Goal: Information Seeking & Learning: Find specific fact

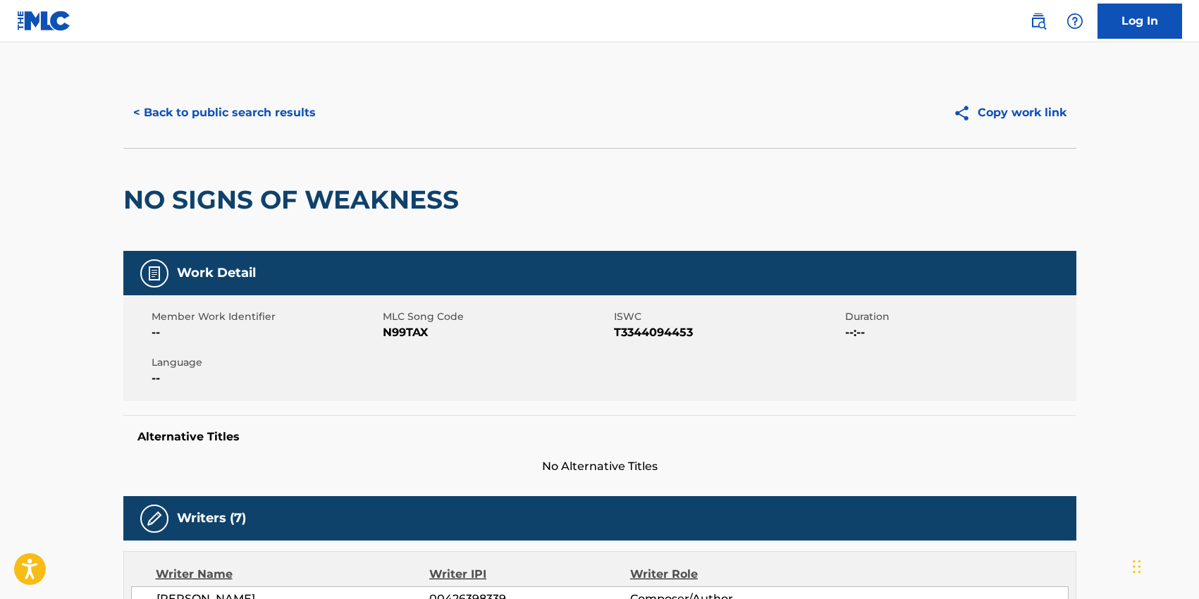
click at [192, 118] on button "< Back to public search results" at bounding box center [224, 112] width 202 height 35
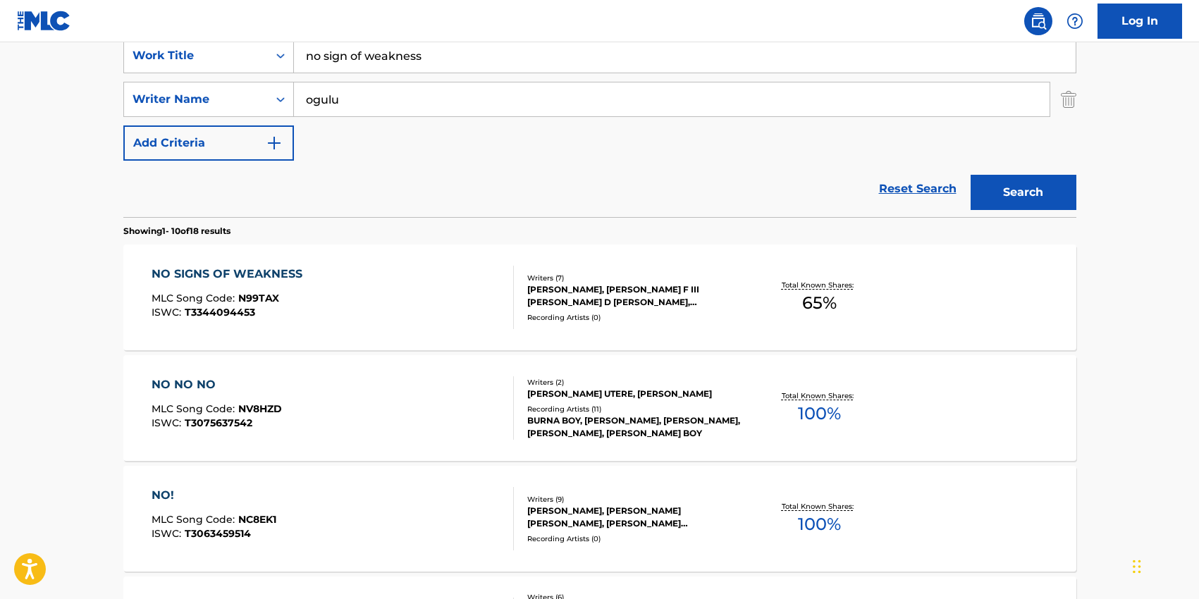
click at [367, 95] on input "ogulu" at bounding box center [672, 99] width 756 height 34
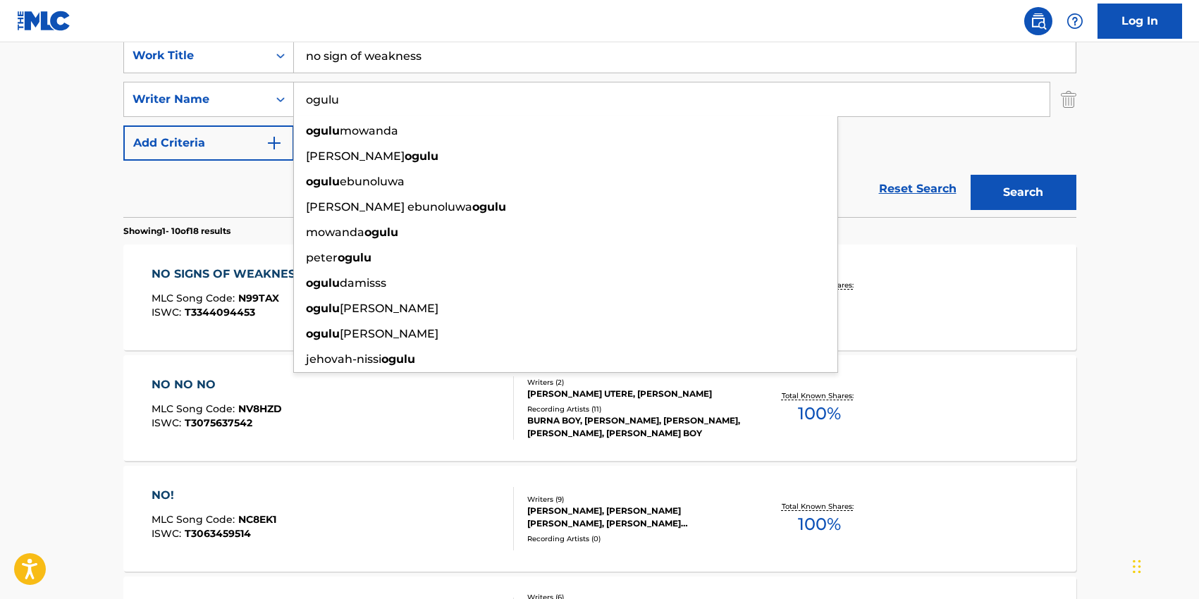
paste input "[PERSON_NAME]"
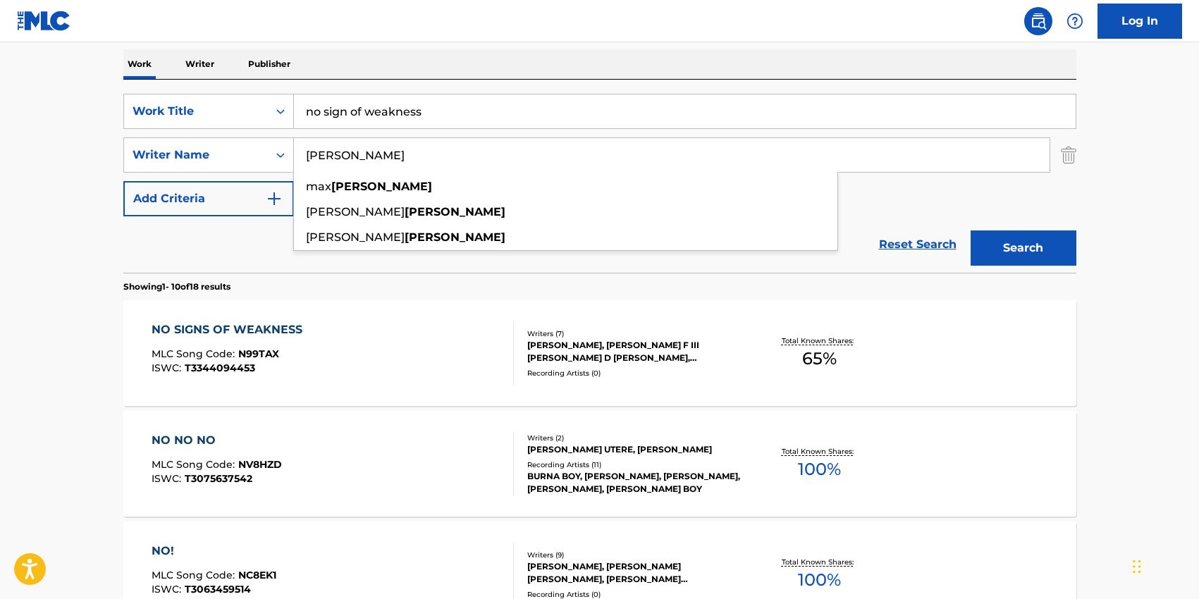
scroll to position [219, 0]
type input "[PERSON_NAME]"
click at [348, 109] on input "no sign of weakness" at bounding box center [685, 113] width 782 height 34
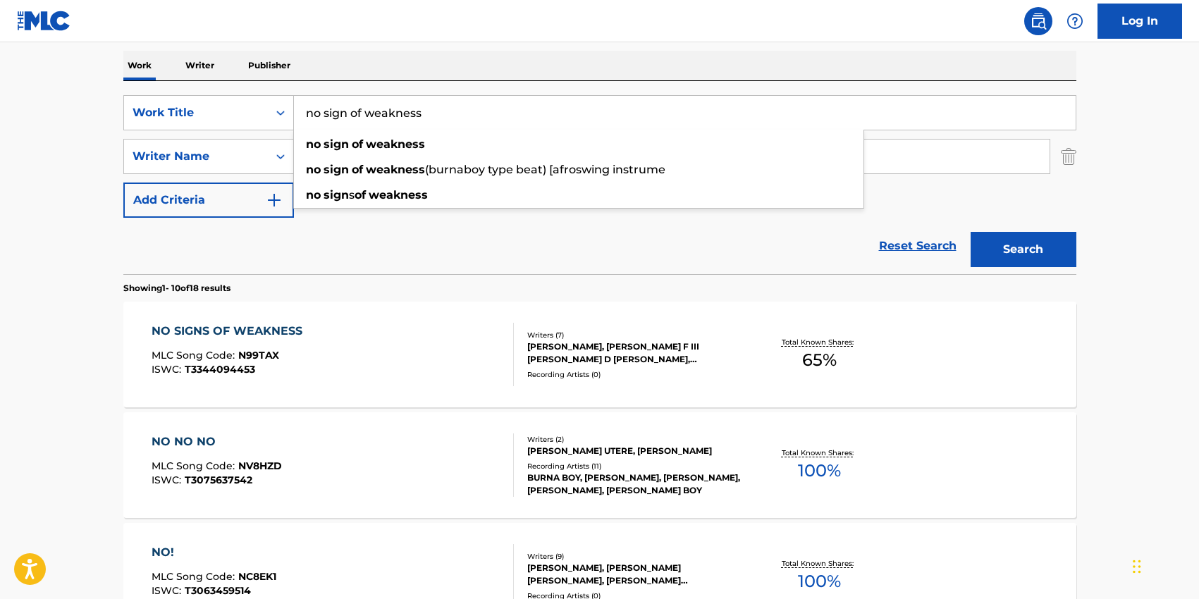
click at [322, 116] on input "no sign of weakness" at bounding box center [685, 113] width 782 height 34
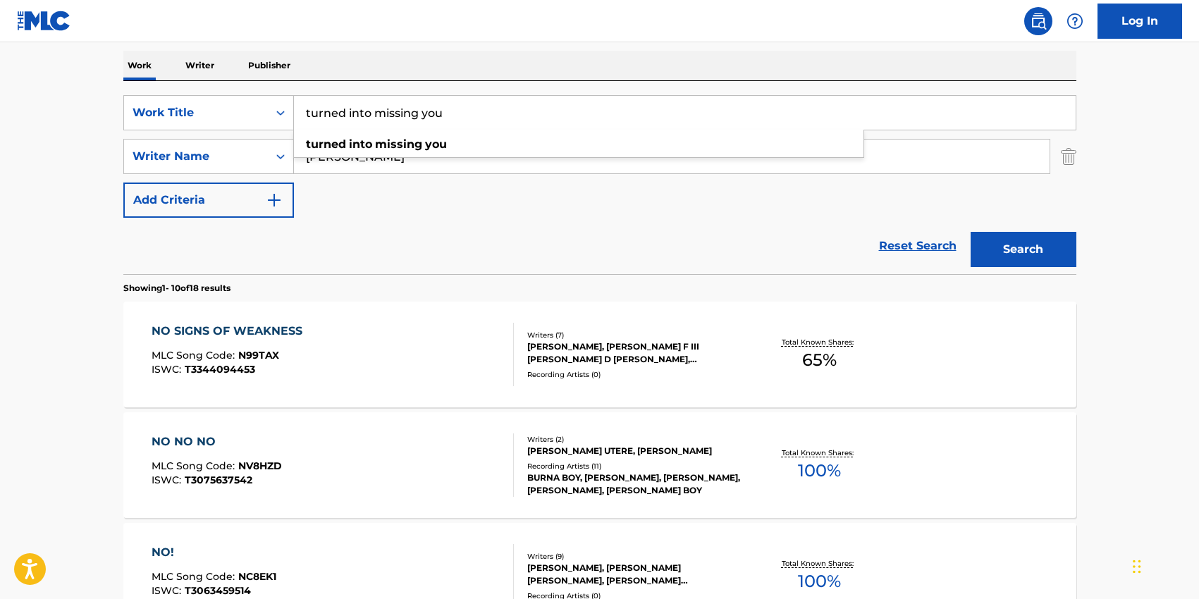
type input "turned into missing you"
click at [458, 223] on div "Reset Search Search" at bounding box center [599, 246] width 953 height 56
click at [1017, 264] on button "Search" at bounding box center [1024, 249] width 106 height 35
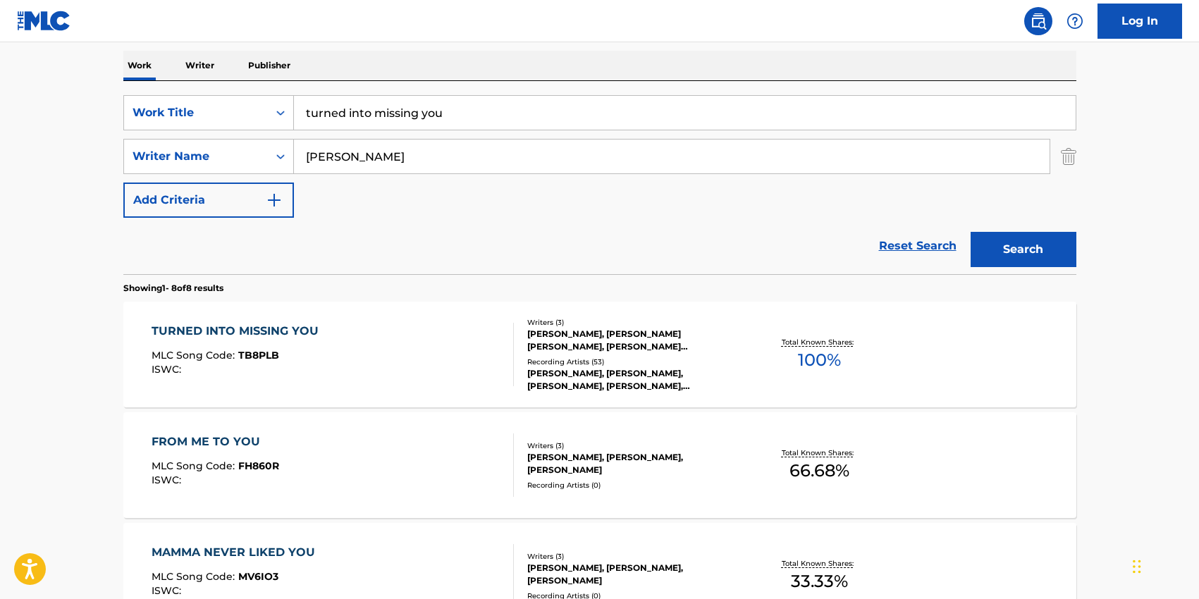
click at [491, 311] on div "TURNED INTO MISSING YOU MLC Song Code : TB8PLB ISWC : Writers ( 3 ) [PERSON_NAM…" at bounding box center [599, 355] width 953 height 106
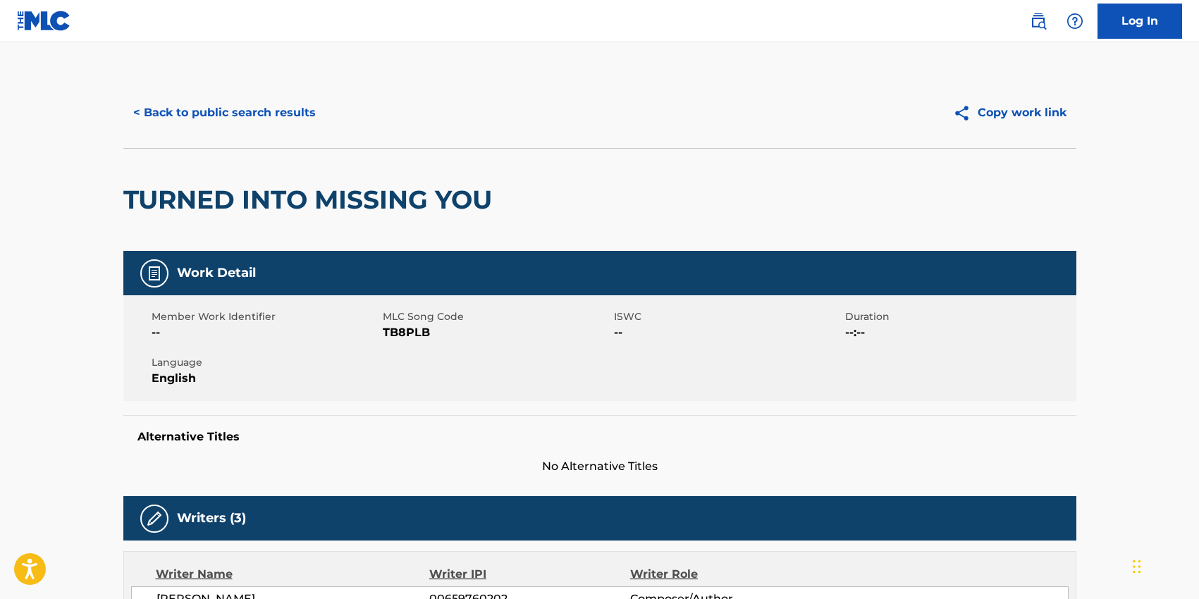
click at [397, 327] on span "TB8PLB" at bounding box center [497, 332] width 228 height 17
copy span "TB8PLB"
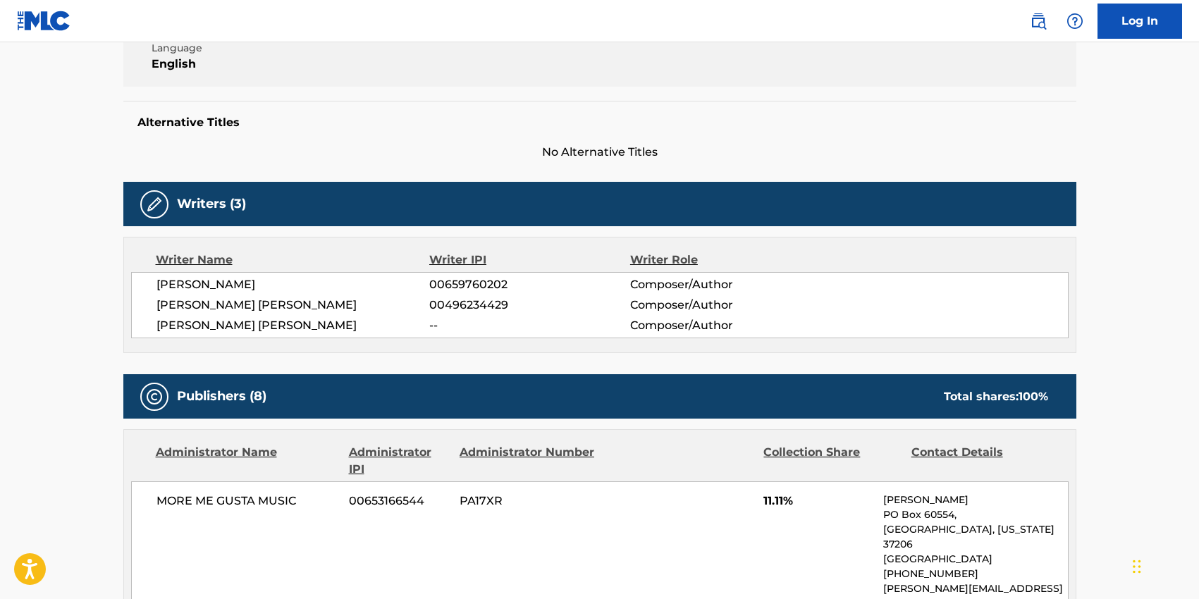
scroll to position [320, 0]
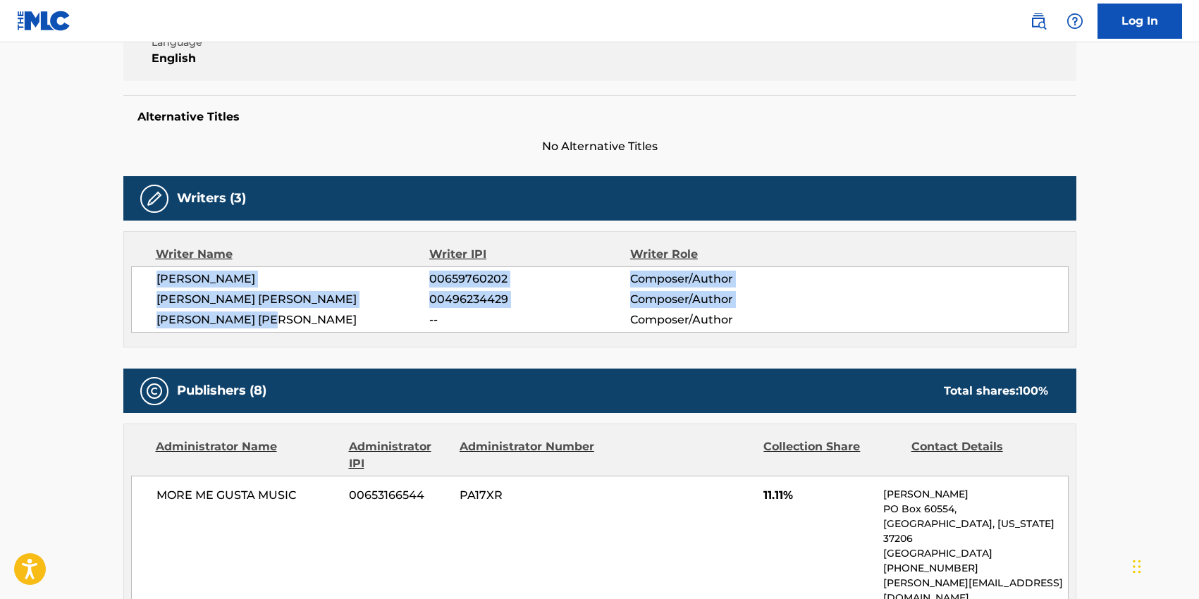
drag, startPoint x: 295, startPoint y: 317, endPoint x: 152, endPoint y: 282, distance: 146.7
click at [152, 282] on div "[PERSON_NAME] 00659760202 Composer/Author [PERSON_NAME] [PERSON_NAME] 004962344…" at bounding box center [600, 299] width 938 height 66
copy div "[PERSON_NAME] 00659760202 Composer/Author [PERSON_NAME] [PERSON_NAME] 004962344…"
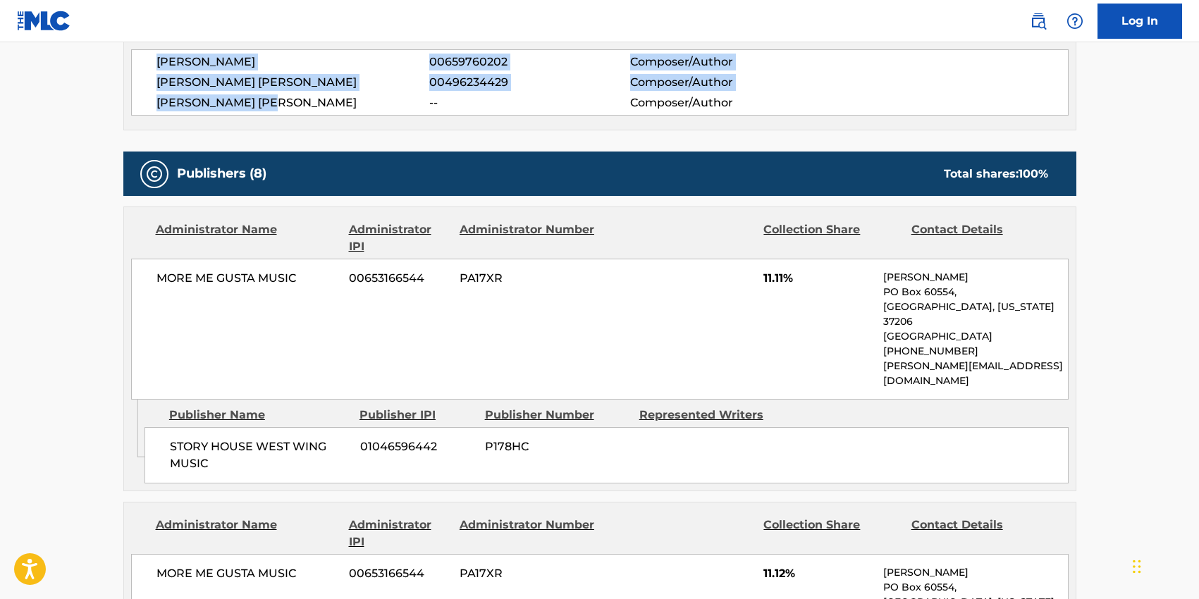
scroll to position [542, 0]
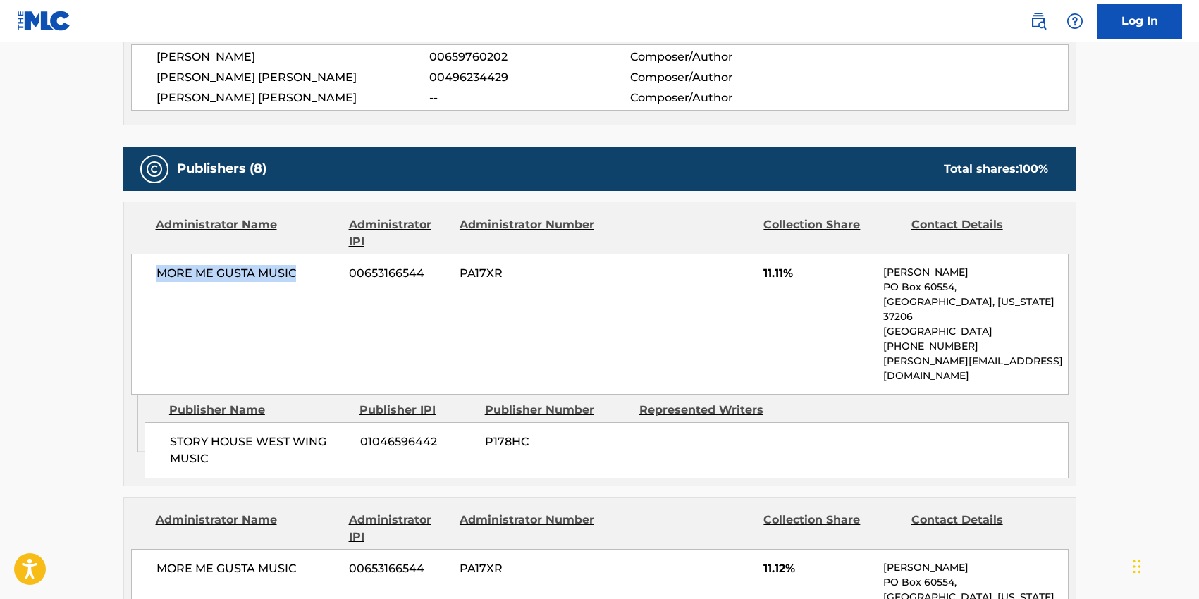
drag, startPoint x: 156, startPoint y: 274, endPoint x: 301, endPoint y: 269, distance: 144.6
click at [301, 269] on span "MORE ME GUSTA MUSIC" at bounding box center [247, 273] width 183 height 17
copy span "MORE ME GUSTA MUSIC"
drag, startPoint x: 213, startPoint y: 427, endPoint x: 168, endPoint y: 412, distance: 47.7
click at [168, 422] on div "STORY HOUSE WEST WING MUSIC 01046596442 P178HC" at bounding box center [607, 450] width 924 height 56
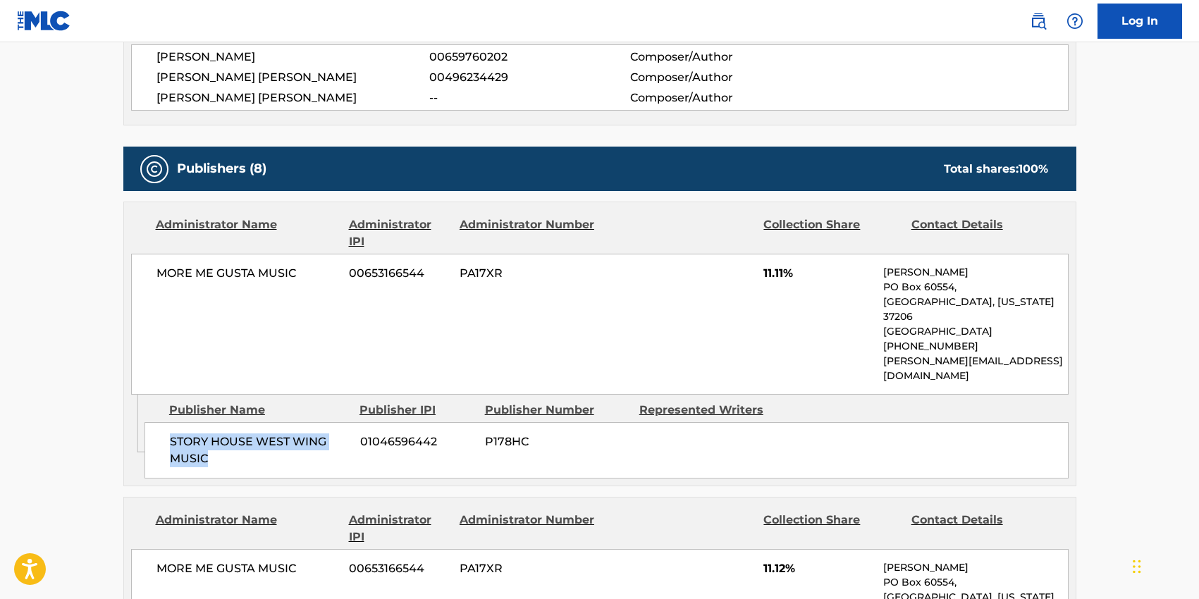
copy span "STORY HOUSE WEST WING MUSIC"
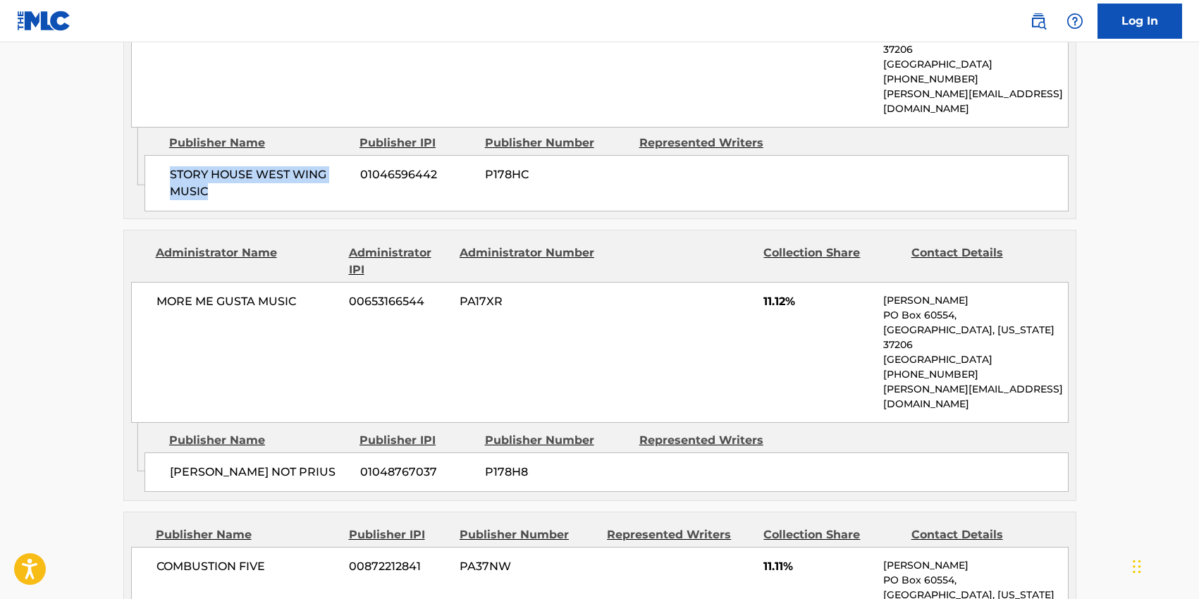
scroll to position [812, 0]
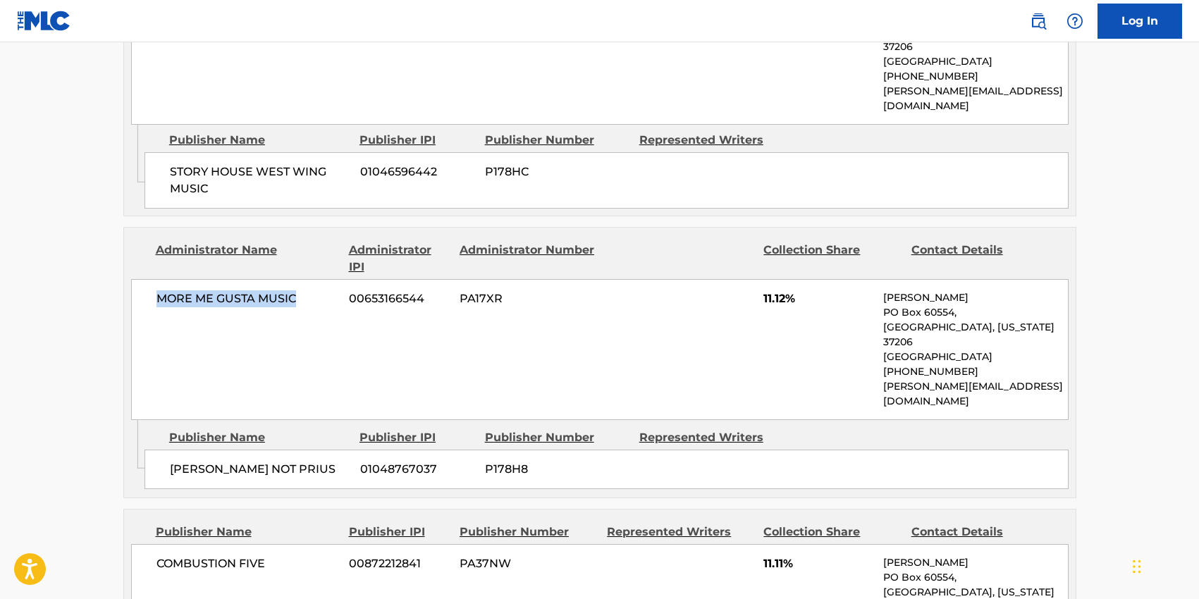
drag, startPoint x: 303, startPoint y: 269, endPoint x: 144, endPoint y: 263, distance: 159.4
click at [144, 279] on div "MORE ME GUSTA MUSIC 00653166544 PA17XR 11.12% [PERSON_NAME] [GEOGRAPHIC_DATA][U…" at bounding box center [600, 349] width 938 height 141
copy span "MORE ME GUSTA MUSIC"
drag, startPoint x: 274, startPoint y: 407, endPoint x: 154, endPoint y: 404, distance: 119.9
click at [154, 450] on div "[PERSON_NAME] NOT PRIUS 01048767037 P178H8" at bounding box center [607, 469] width 924 height 39
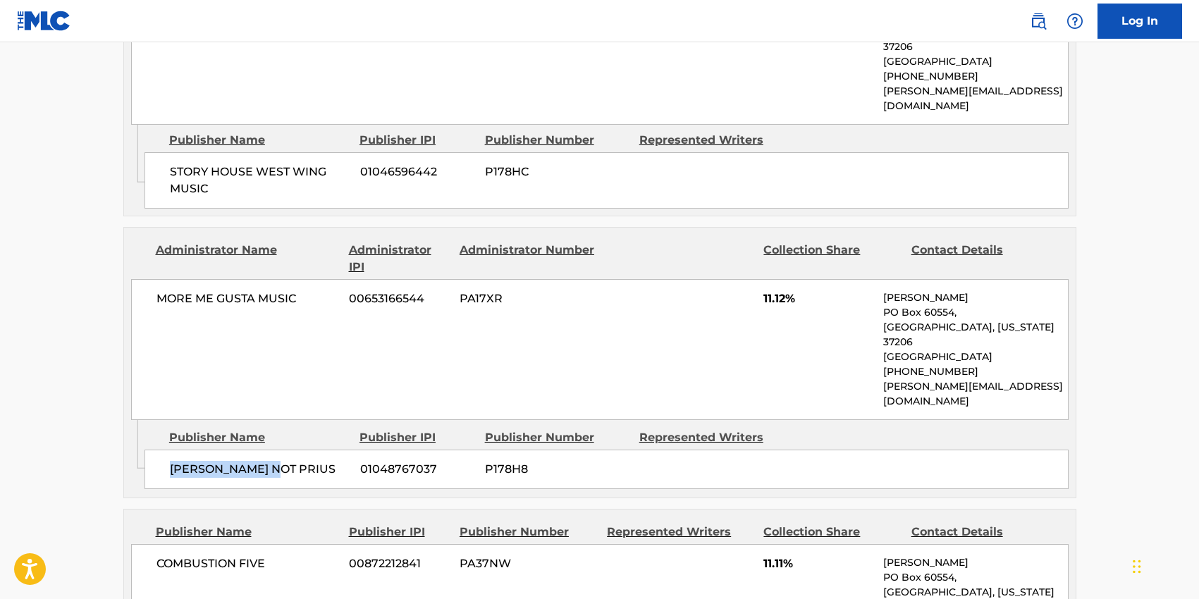
copy span "[PERSON_NAME] NOT PRIUS"
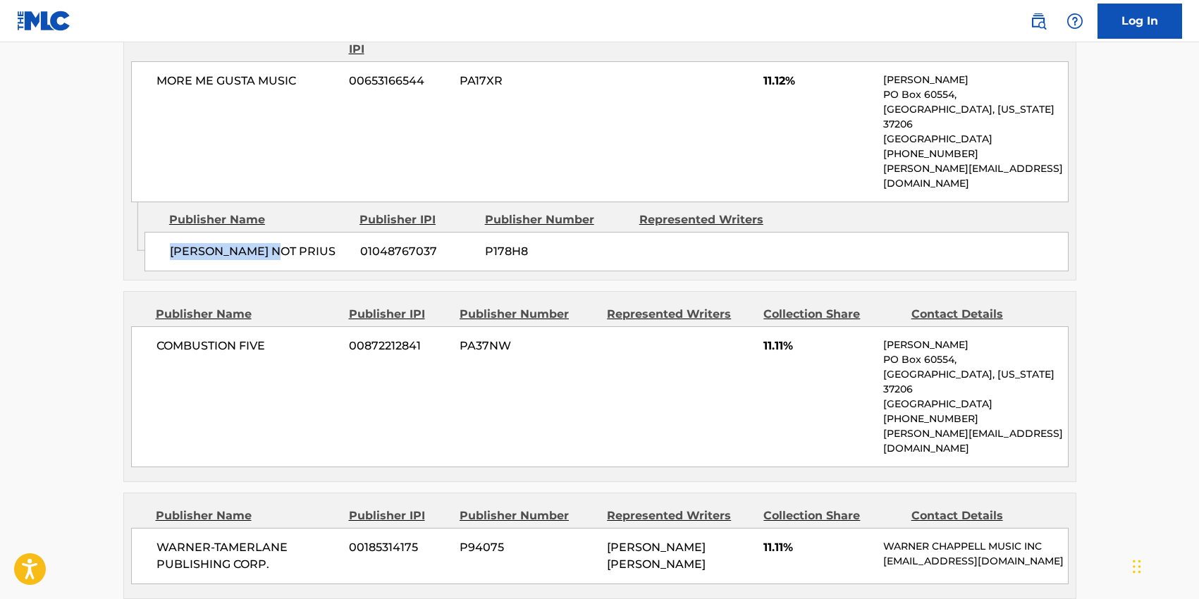
scroll to position [1101, 0]
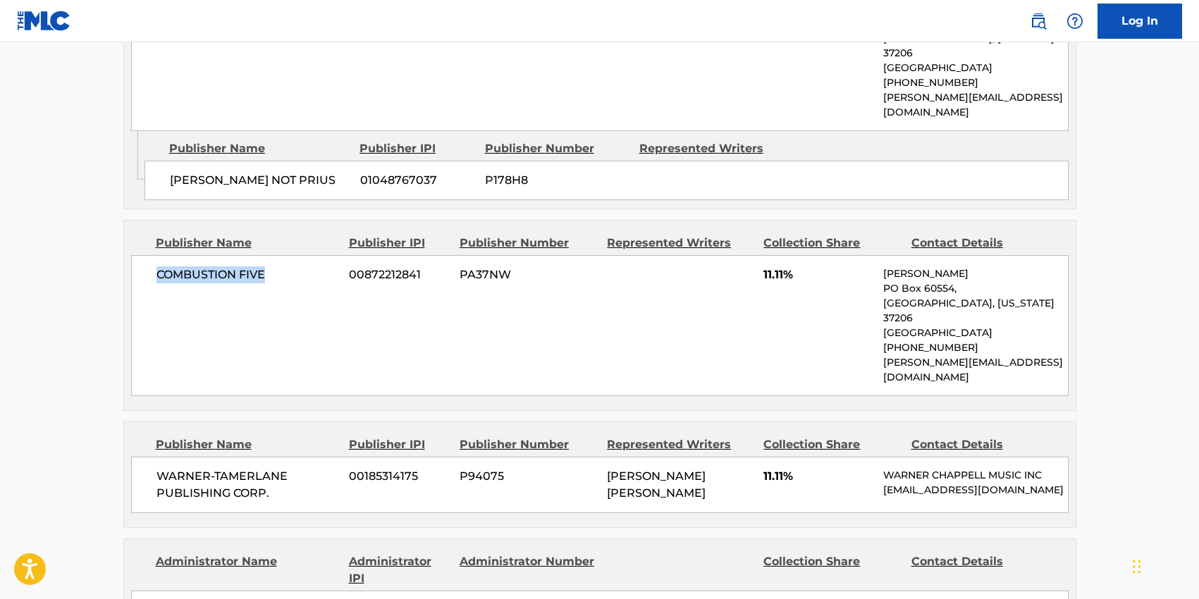
drag, startPoint x: 270, startPoint y: 216, endPoint x: 155, endPoint y: 212, distance: 115.0
click at [156, 266] on span "COMBUSTION FIVE" at bounding box center [247, 274] width 183 height 17
copy span "COMBUSTION FIVE"
drag, startPoint x: 274, startPoint y: 400, endPoint x: 159, endPoint y: 380, distance: 115.9
click at [159, 468] on span "WARNER-TAMERLANE PUBLISHING CORP." at bounding box center [247, 485] width 183 height 34
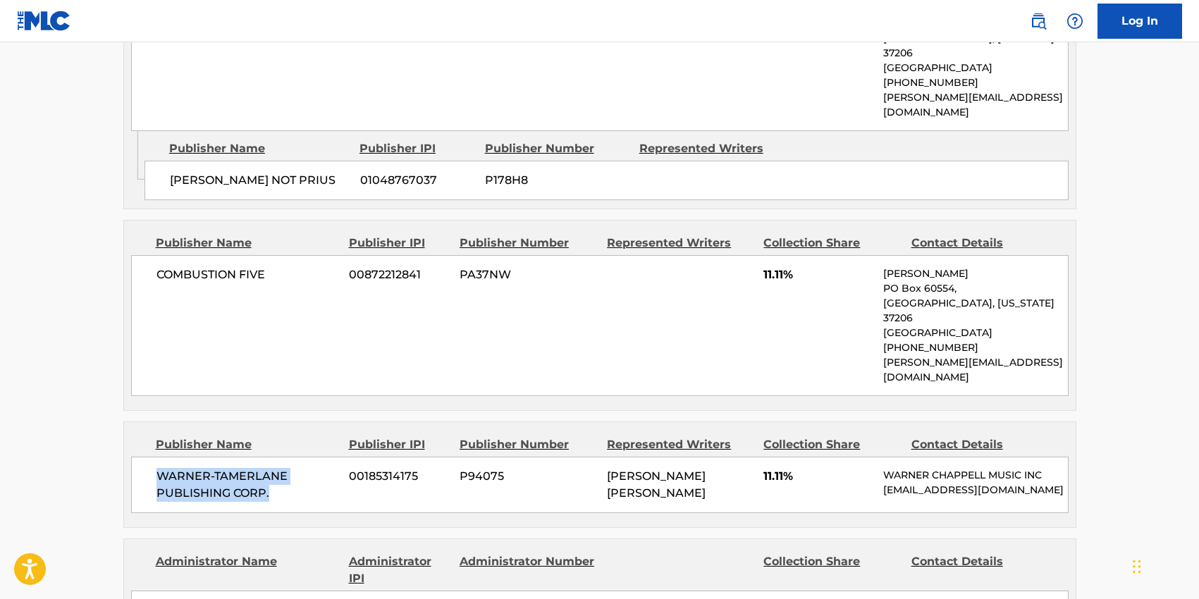
copy span "WARNER-TAMERLANE PUBLISHING CORP."
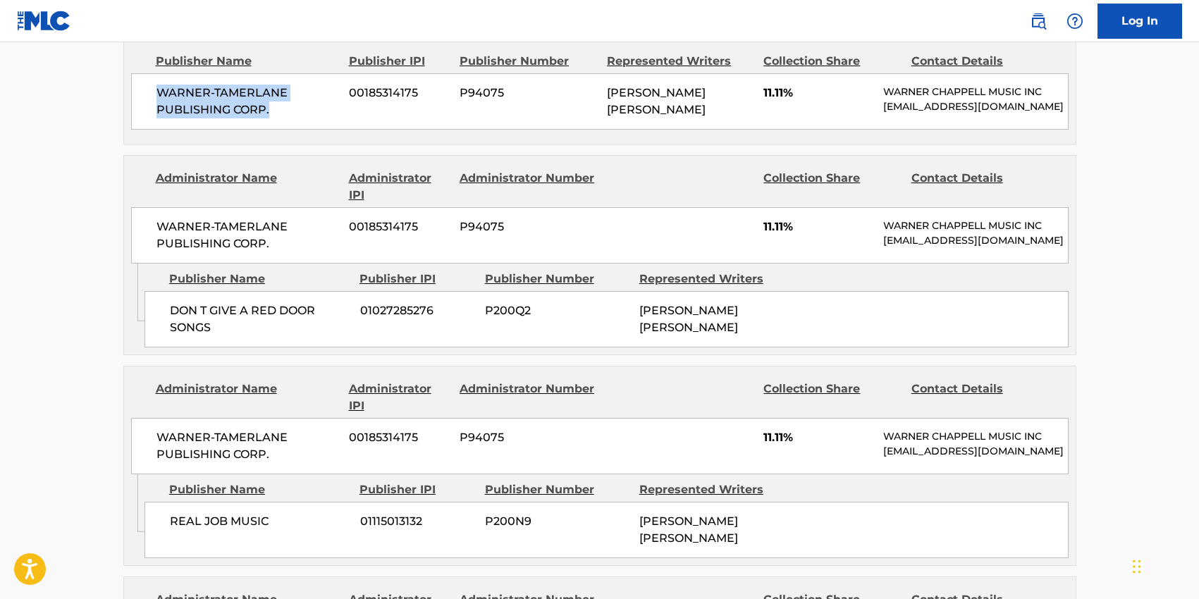
scroll to position [1485, 0]
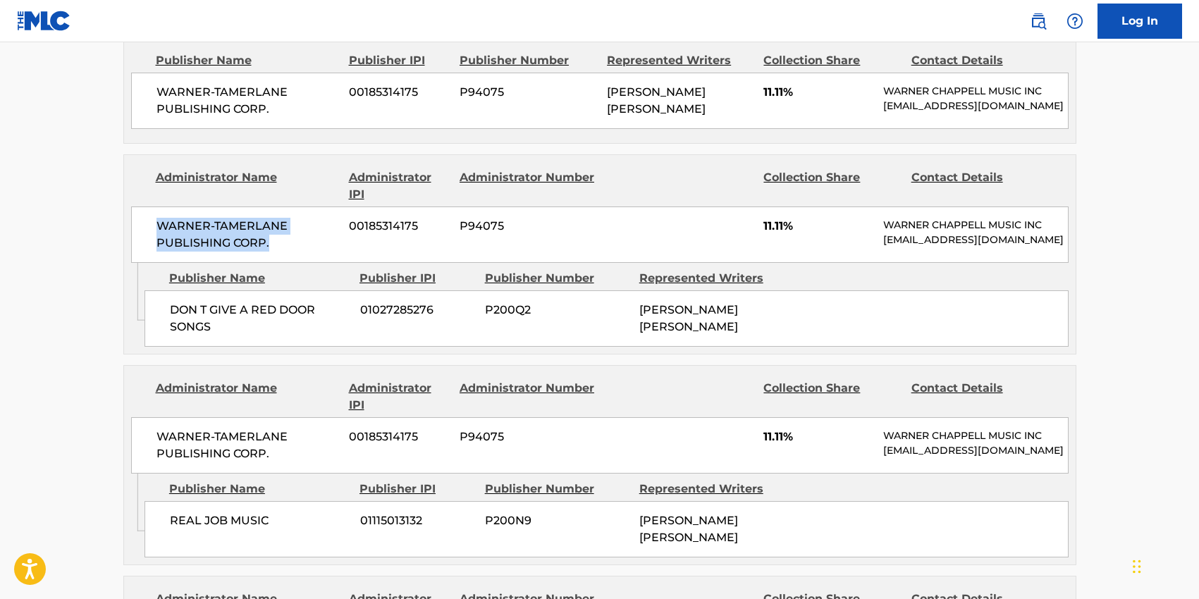
drag, startPoint x: 276, startPoint y: 151, endPoint x: 151, endPoint y: 130, distance: 126.5
click at [151, 207] on div "WARNER-[PERSON_NAME] PUBLISHING CORP. 00185314175 P94075 11.11% [PERSON_NAME] M…" at bounding box center [600, 235] width 938 height 56
copy span "WARNER-TAMERLANE PUBLISHING CORP."
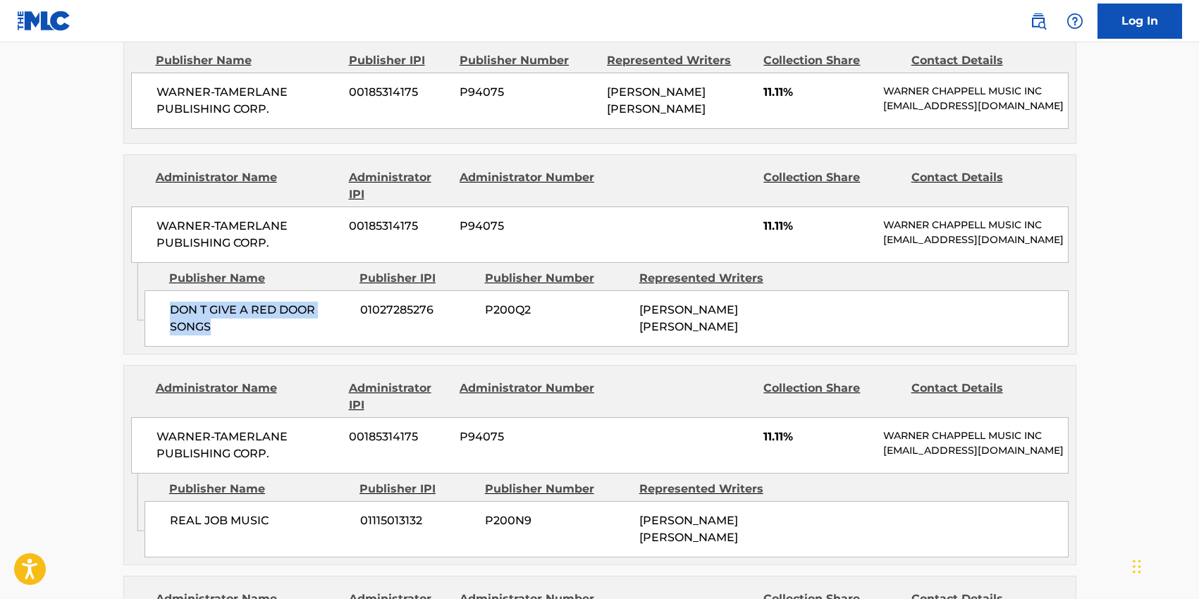
drag, startPoint x: 214, startPoint y: 235, endPoint x: 168, endPoint y: 217, distance: 49.1
click at [168, 290] on div "DON T GIVE A RED DOOR SONGS 01027285276 P200Q2 [PERSON_NAME] [PERSON_NAME]" at bounding box center [607, 318] width 924 height 56
copy span "DON T GIVE A RED DOOR SONGS"
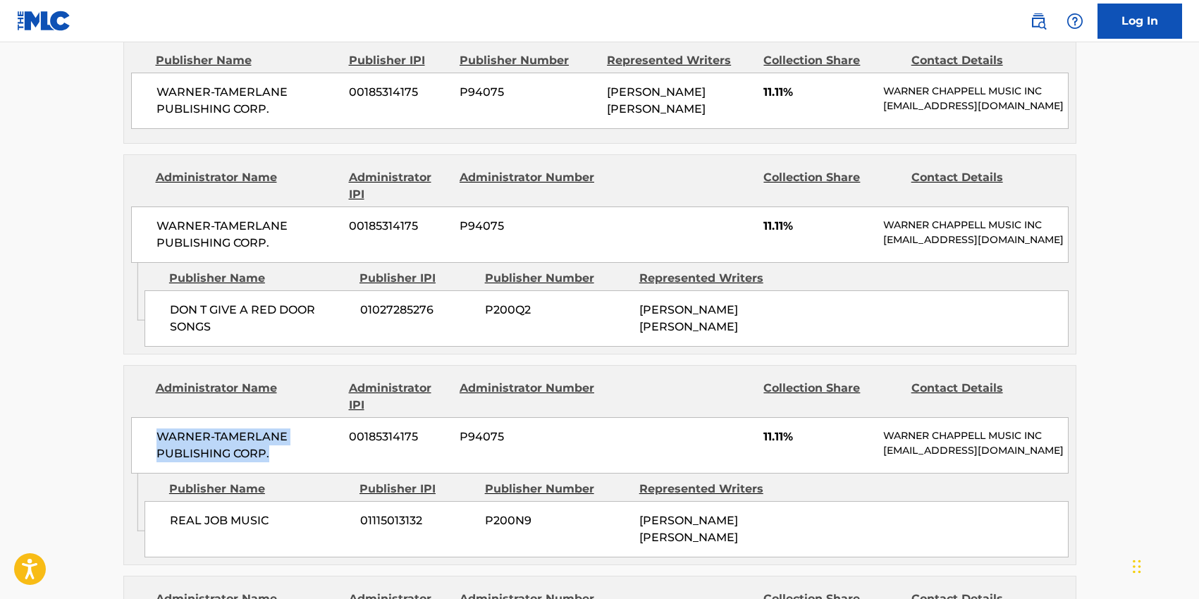
drag, startPoint x: 274, startPoint y: 364, endPoint x: 152, endPoint y: 340, distance: 124.3
click at [152, 417] on div "WARNER-[PERSON_NAME] PUBLISHING CORP. 00185314175 P94075 11.11% [PERSON_NAME] M…" at bounding box center [600, 445] width 938 height 56
drag, startPoint x: 273, startPoint y: 420, endPoint x: 164, endPoint y: 418, distance: 108.6
click at [164, 501] on div "REAL JOB MUSIC 01115013132 P200N9 [PERSON_NAME] [PERSON_NAME]" at bounding box center [607, 529] width 924 height 56
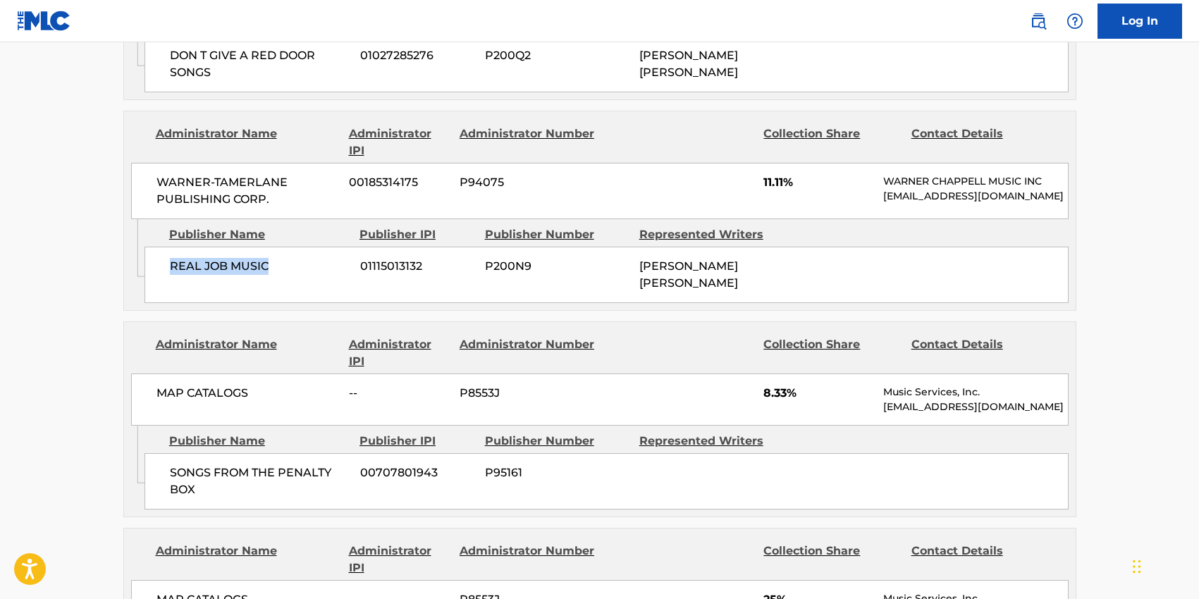
scroll to position [1751, 0]
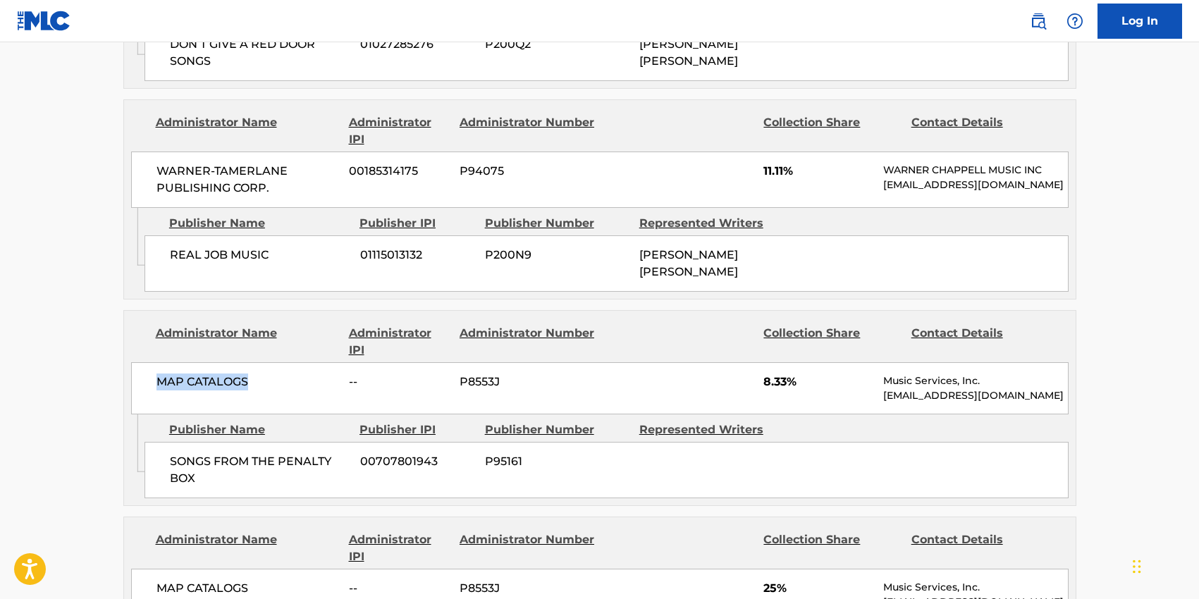
drag, startPoint x: 247, startPoint y: 285, endPoint x: 151, endPoint y: 281, distance: 96.0
click at [151, 362] on div "MAP CATALOGS -- P8553J 8.33% Music Services, Inc. [EMAIL_ADDRESS][DOMAIN_NAME]" at bounding box center [600, 388] width 938 height 52
drag, startPoint x: 195, startPoint y: 381, endPoint x: 166, endPoint y: 366, distance: 32.8
click at [166, 442] on div "SONGS FROM THE PENALTY BOX 00707801943 P95161" at bounding box center [607, 470] width 924 height 56
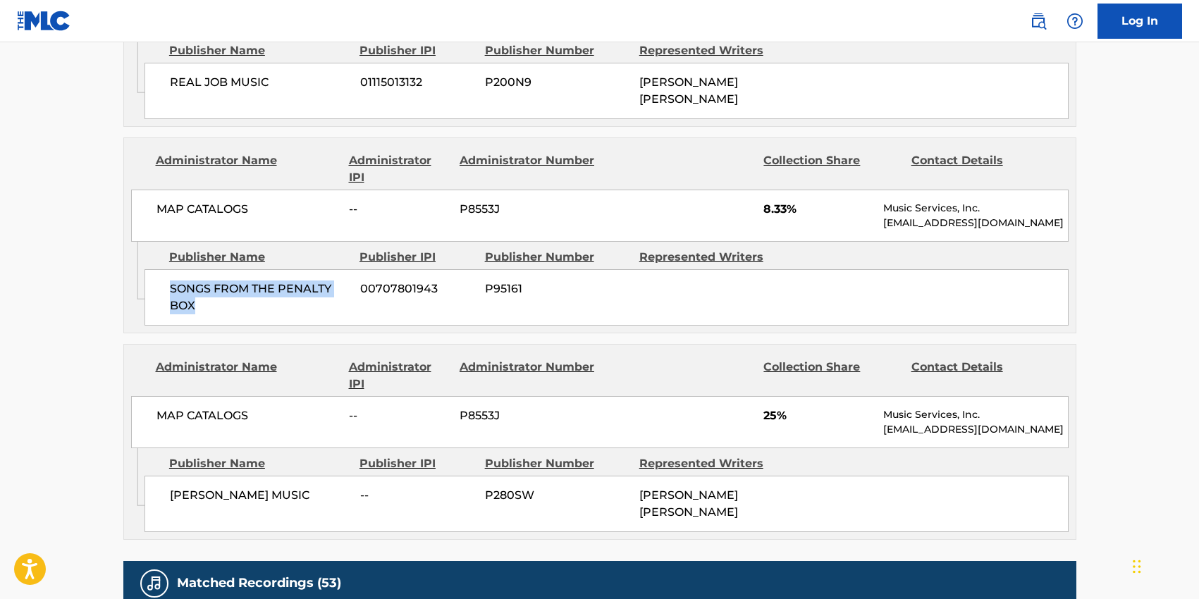
scroll to position [1946, 0]
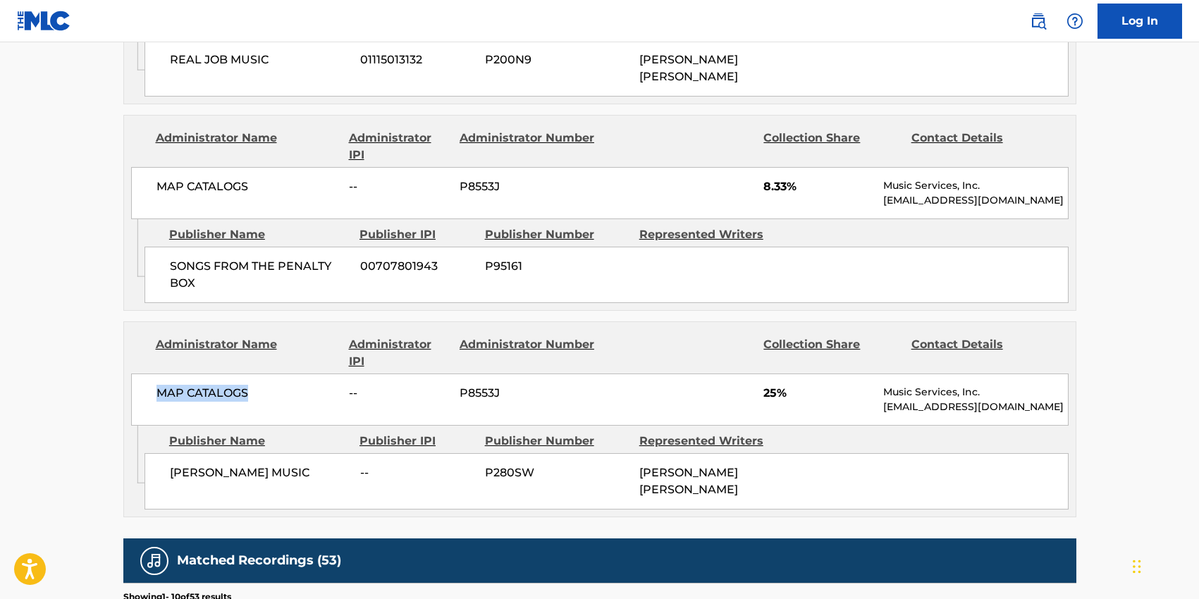
drag, startPoint x: 249, startPoint y: 294, endPoint x: 154, endPoint y: 290, distance: 95.2
click at [154, 374] on div "MAP CATALOGS -- P8553J 25% Music Services, Inc. [EMAIL_ADDRESS][DOMAIN_NAME]" at bounding box center [600, 400] width 938 height 52
drag, startPoint x: 297, startPoint y: 383, endPoint x: 165, endPoint y: 376, distance: 132.7
click at [165, 453] on div "[PERSON_NAME] MUSIC -- P280SW [PERSON_NAME] [PERSON_NAME]" at bounding box center [607, 481] width 924 height 56
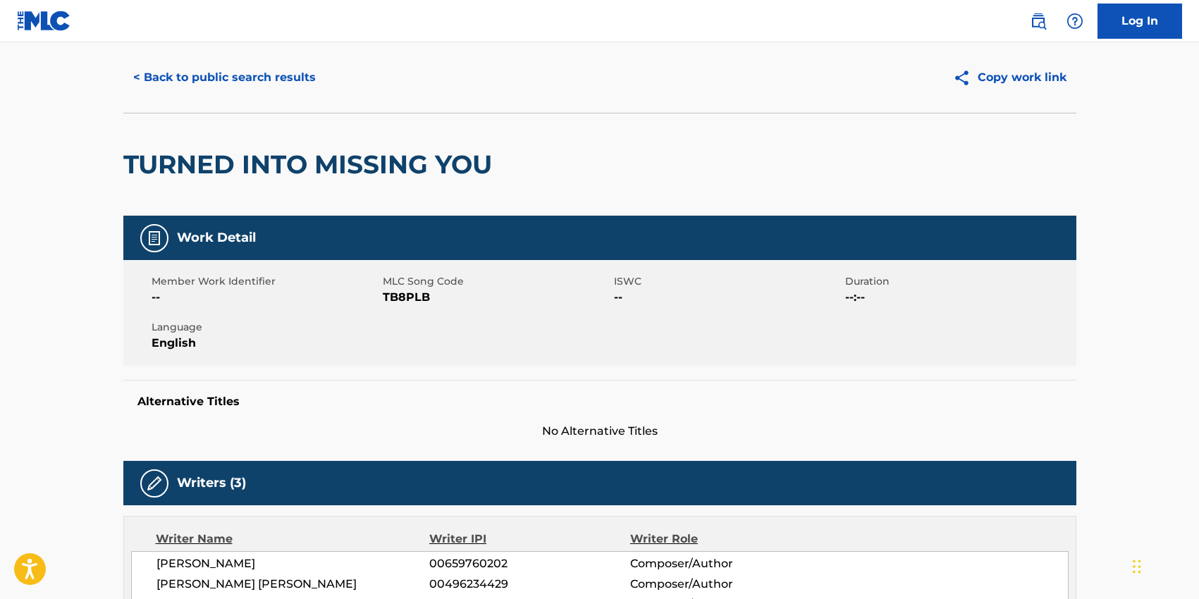
scroll to position [0, 0]
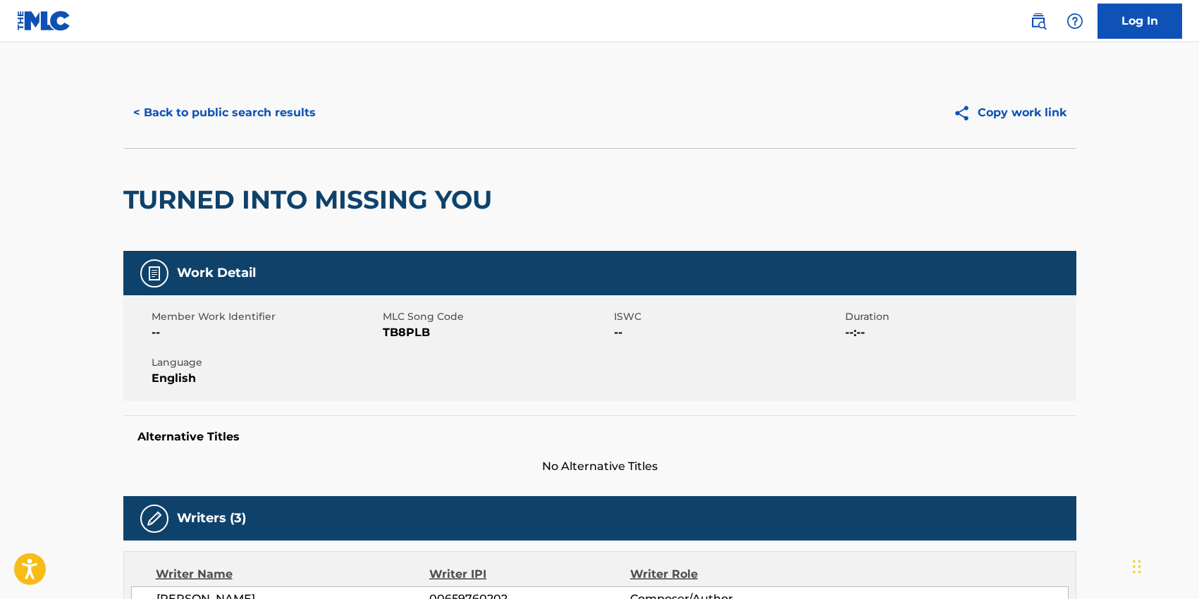
click at [202, 111] on button "< Back to public search results" at bounding box center [224, 112] width 202 height 35
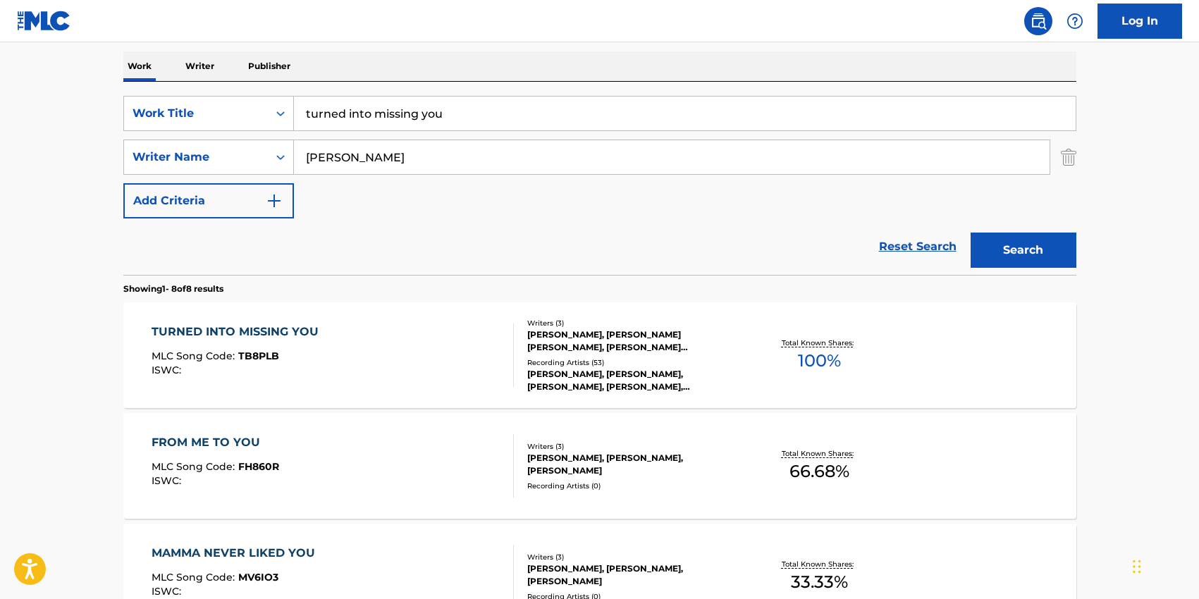
click at [371, 156] on input "[PERSON_NAME]" at bounding box center [672, 157] width 756 height 34
paste input "achida"
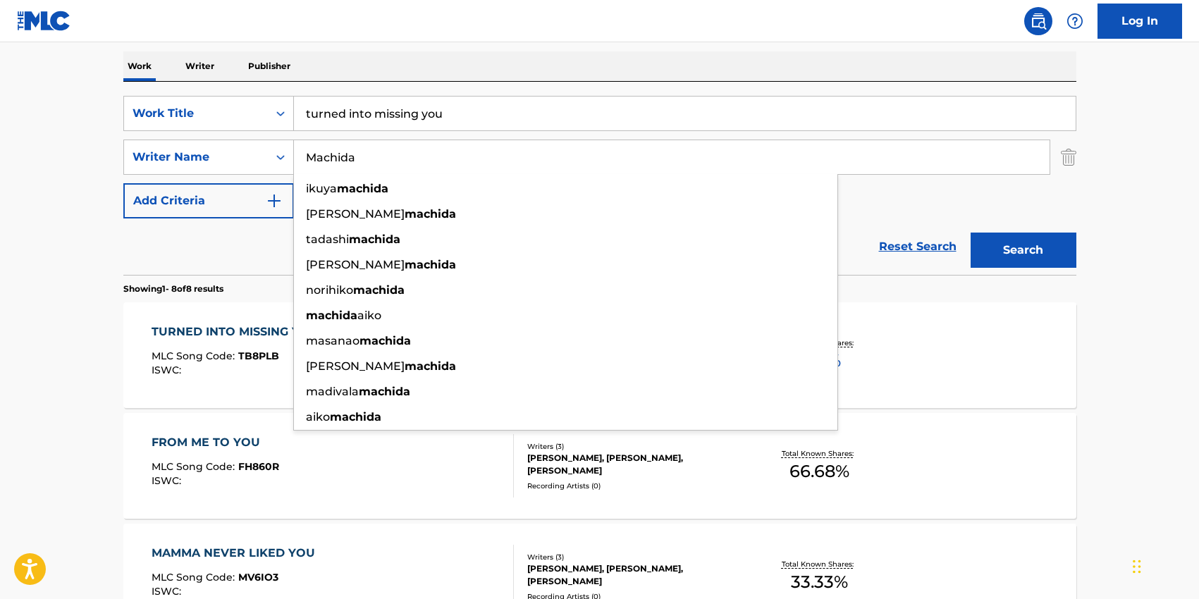
type input "Machida"
click at [384, 125] on input "turned into missing you" at bounding box center [685, 114] width 782 height 34
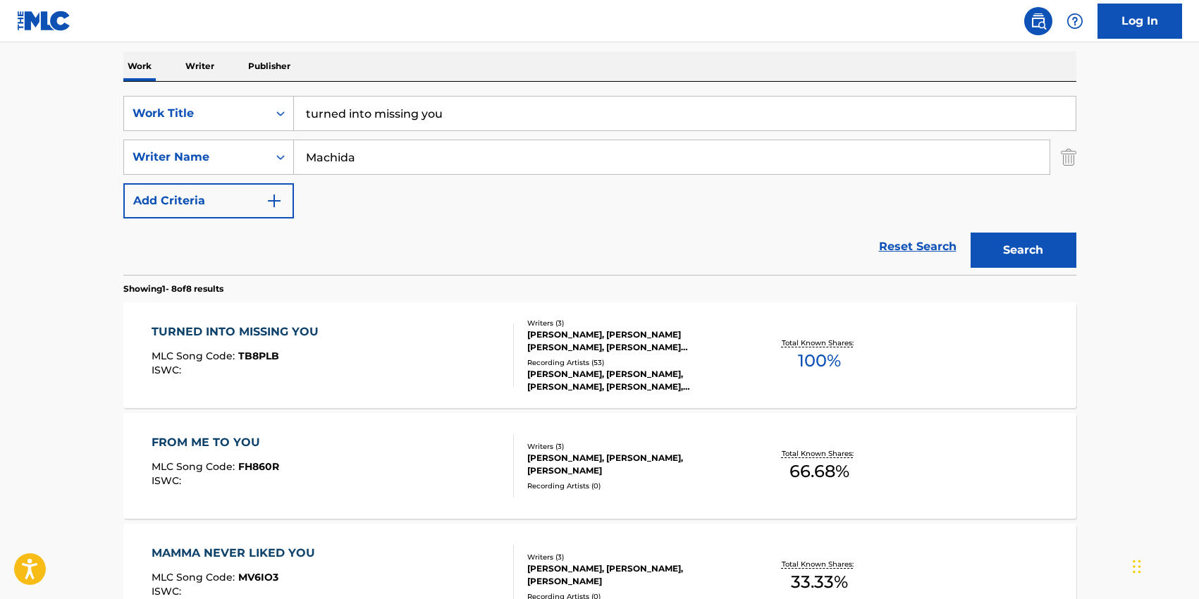
click at [384, 125] on input "turned into missing you" at bounding box center [685, 114] width 782 height 34
type input "handsy"
click at [1038, 208] on div "SearchWithCriteria23d220be-a6e9-4af9-b957-edec2df26750 Work Title handsy Search…" at bounding box center [599, 157] width 953 height 123
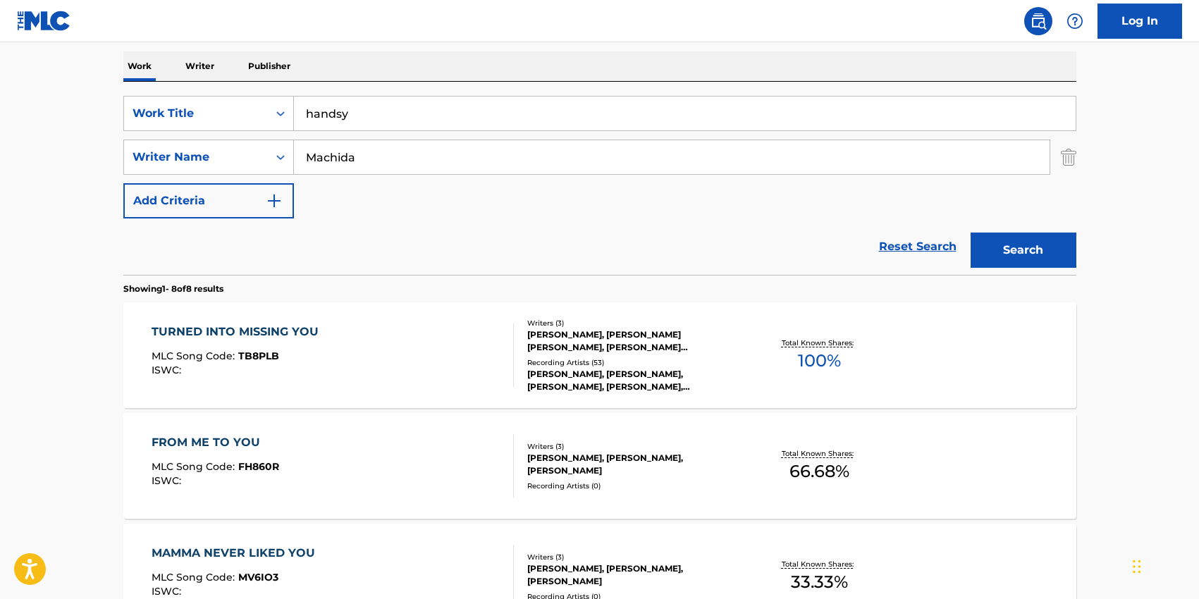
click at [1038, 245] on button "Search" at bounding box center [1024, 250] width 106 height 35
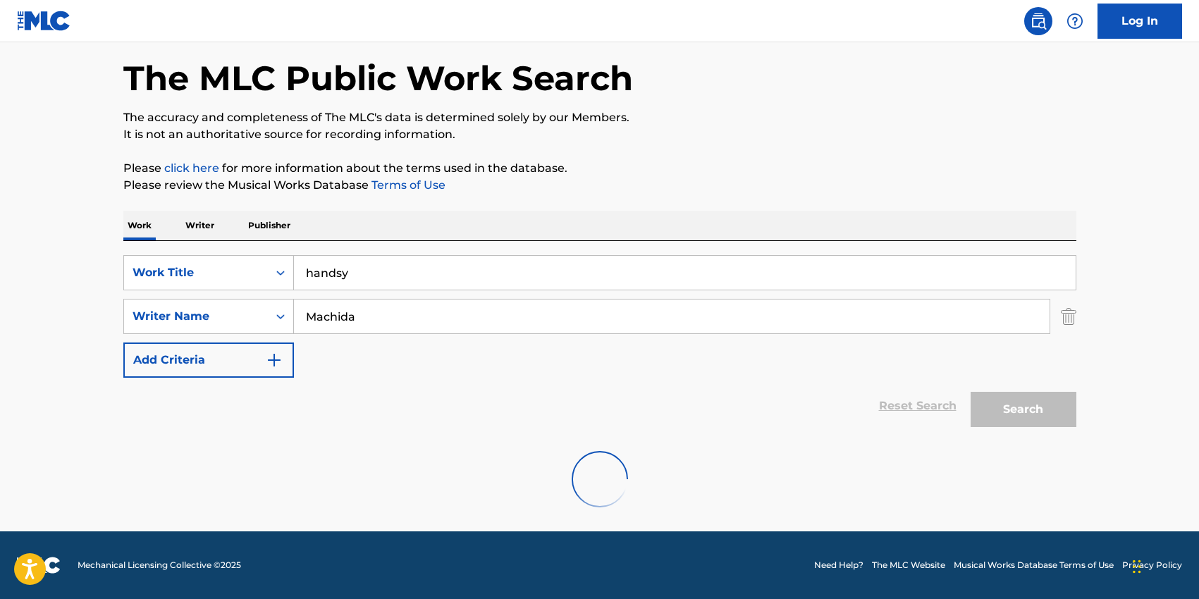
scroll to position [168, 0]
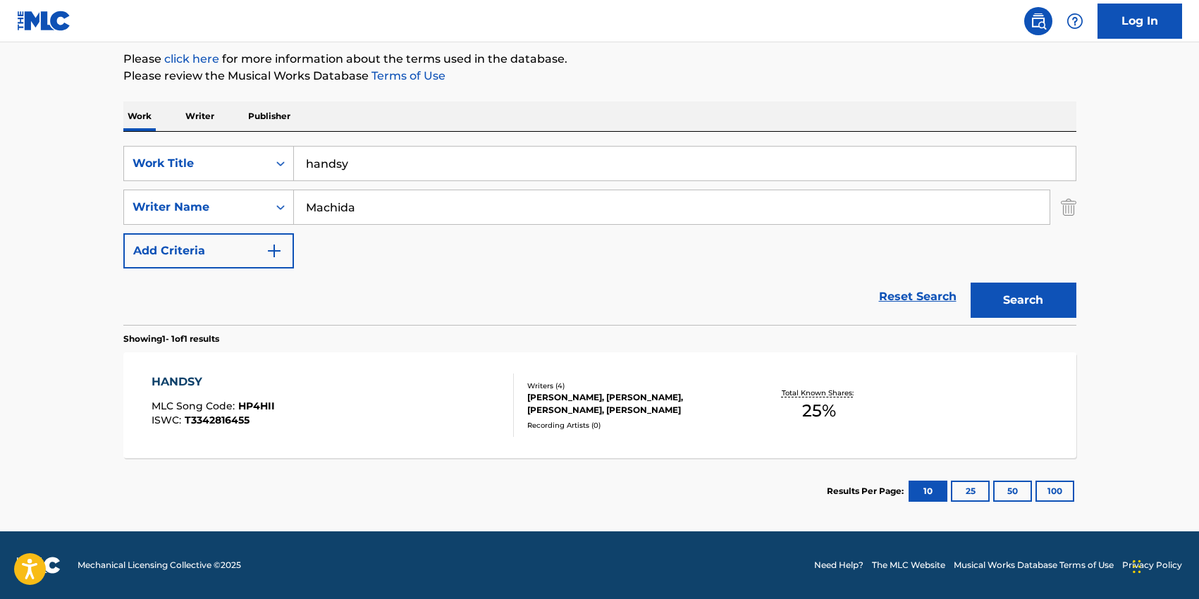
click at [646, 386] on div "Writers ( 4 )" at bounding box center [633, 386] width 213 height 11
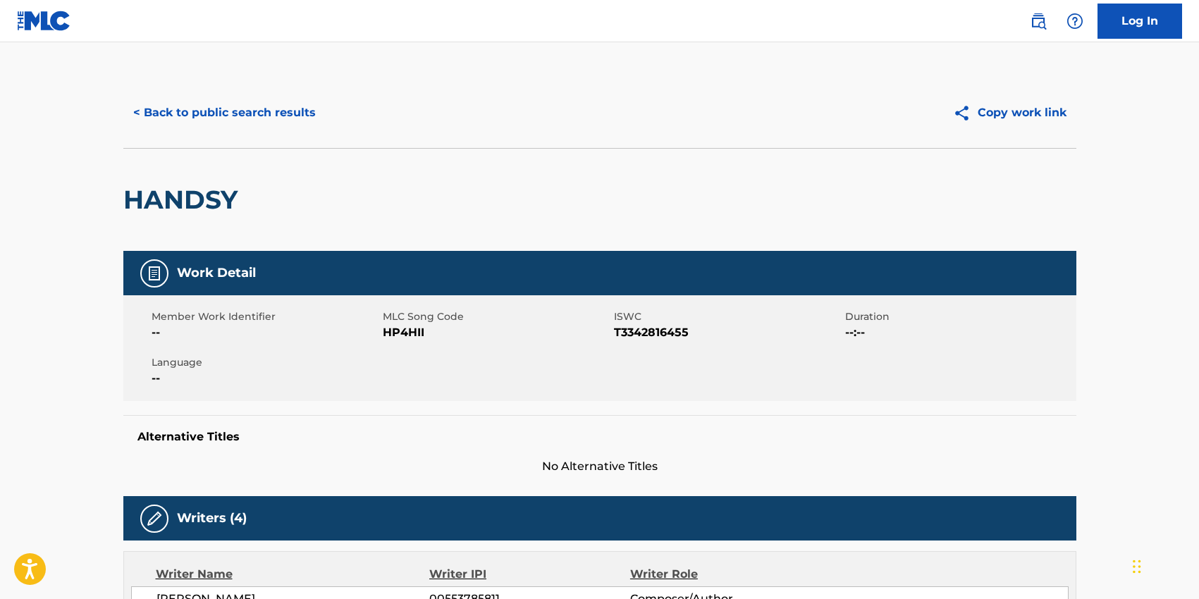
click at [419, 335] on span "HP4HII" at bounding box center [497, 332] width 228 height 17
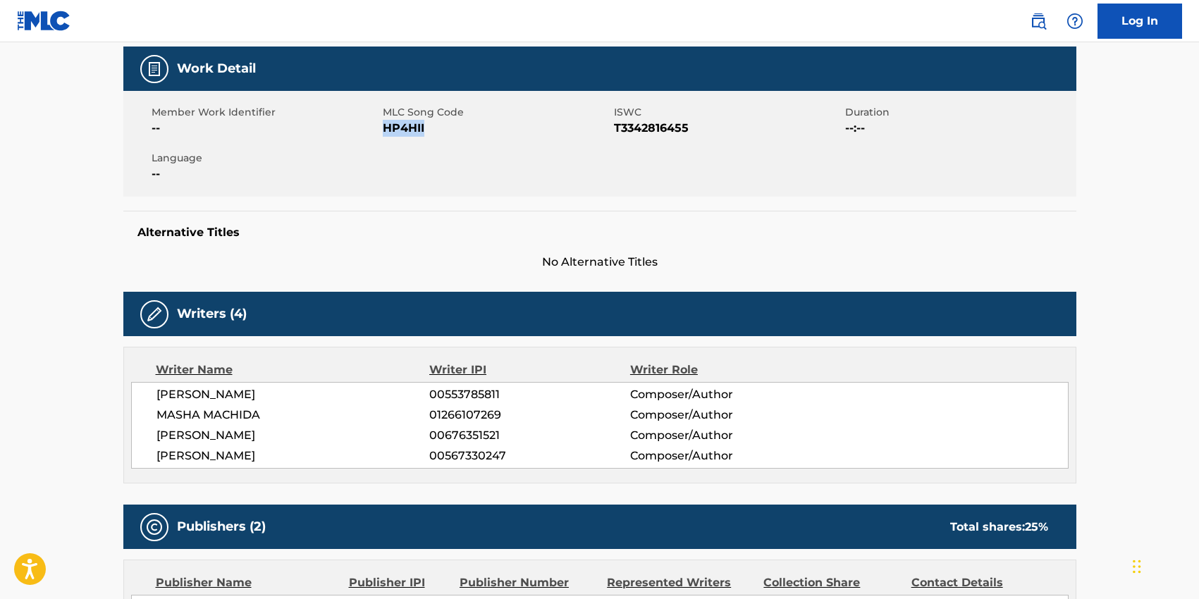
scroll to position [214, 0]
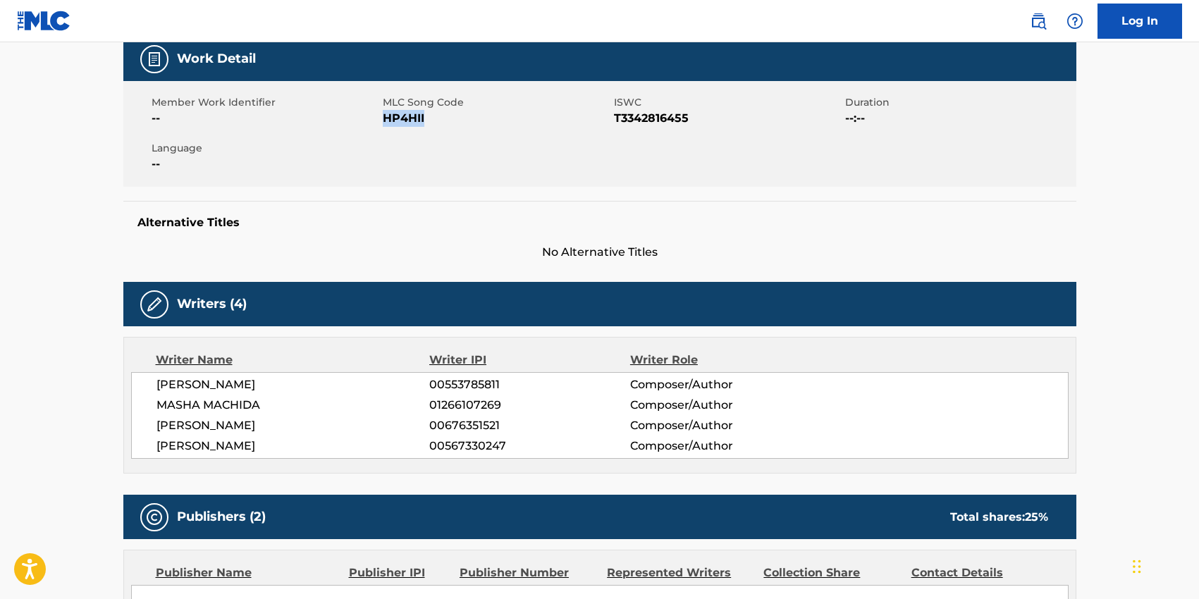
drag, startPoint x: 265, startPoint y: 448, endPoint x: 154, endPoint y: 384, distance: 127.6
click at [154, 384] on div "[PERSON_NAME] 00553785811 Composer/Author [PERSON_NAME] 01266107269 Composer/Au…" at bounding box center [600, 415] width 938 height 87
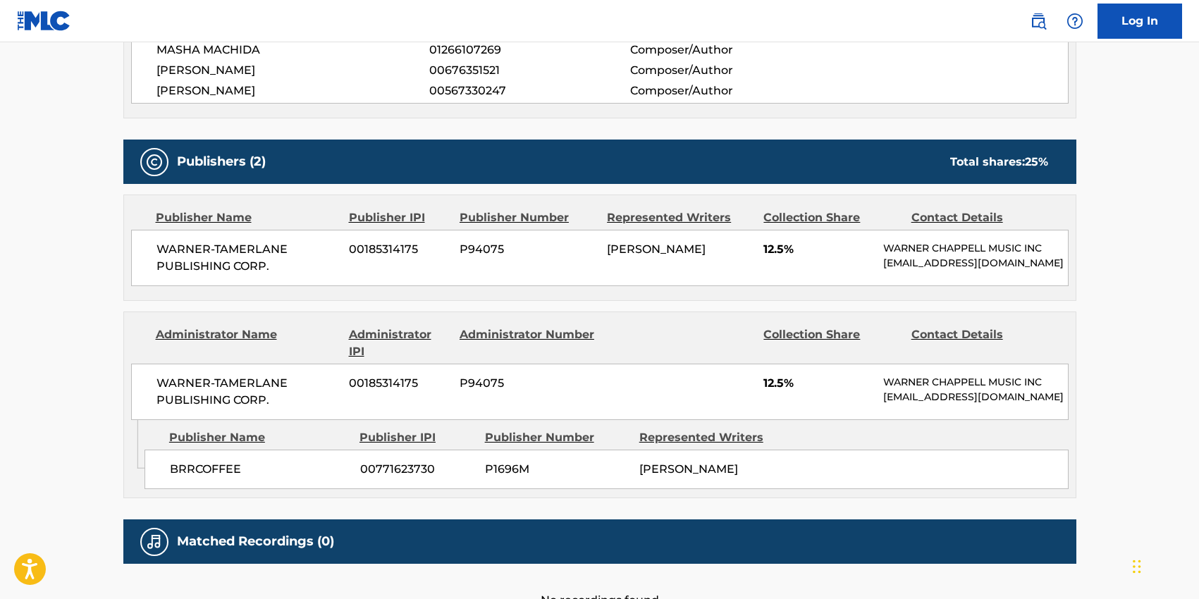
scroll to position [589, 0]
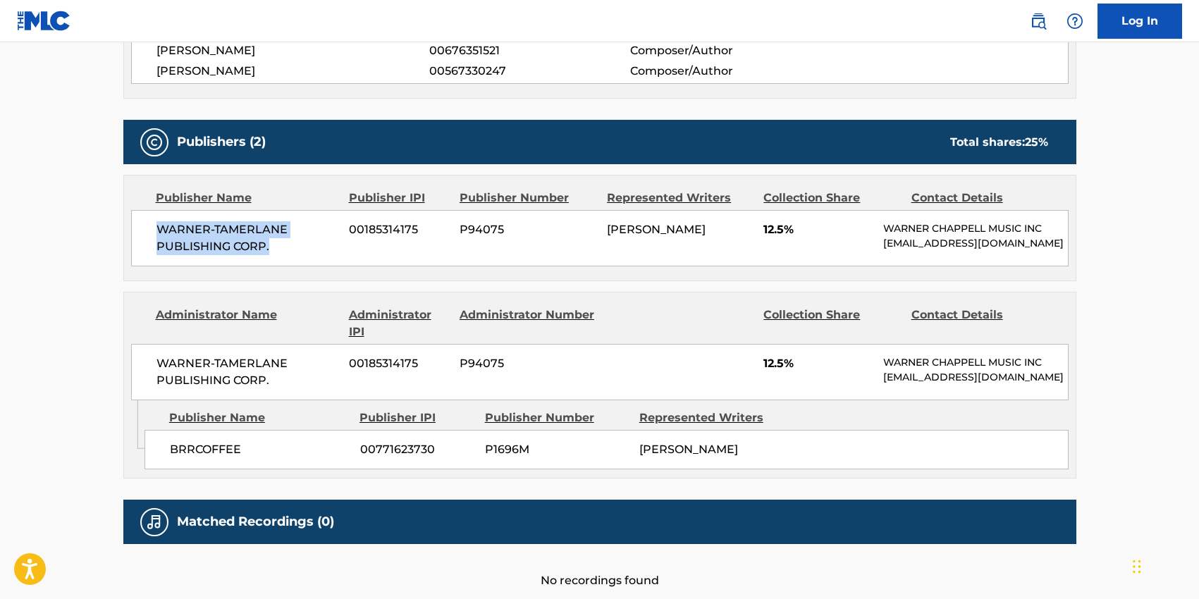
drag, startPoint x: 269, startPoint y: 247, endPoint x: 156, endPoint y: 226, distance: 114.9
click at [156, 226] on span "WARNER-TAMERLANE PUBLISHING CORP." at bounding box center [247, 238] width 183 height 34
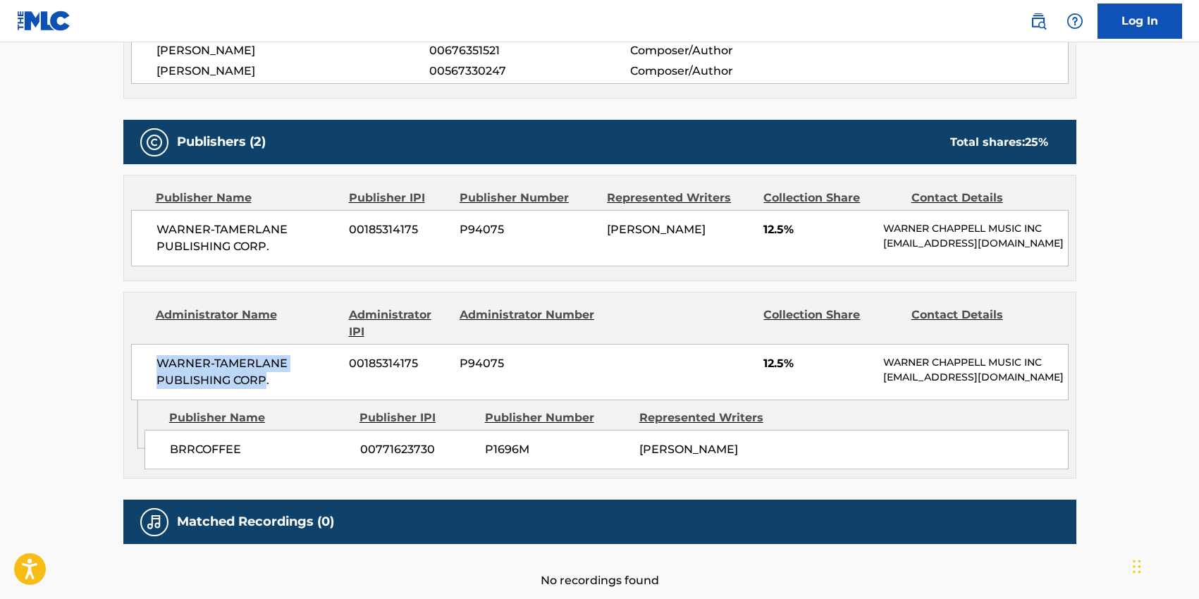
drag, startPoint x: 265, startPoint y: 377, endPoint x: 152, endPoint y: 354, distance: 115.8
click at [152, 354] on div "WARNER-[PERSON_NAME] PUBLISHING CORP. 00185314175 P94075 12.5% [PERSON_NAME] MU…" at bounding box center [600, 372] width 938 height 56
drag, startPoint x: 239, startPoint y: 448, endPoint x: 161, endPoint y: 446, distance: 77.6
click at [161, 446] on div "BRRCOFFEE 00771623730 P1696M [PERSON_NAME]" at bounding box center [607, 449] width 924 height 39
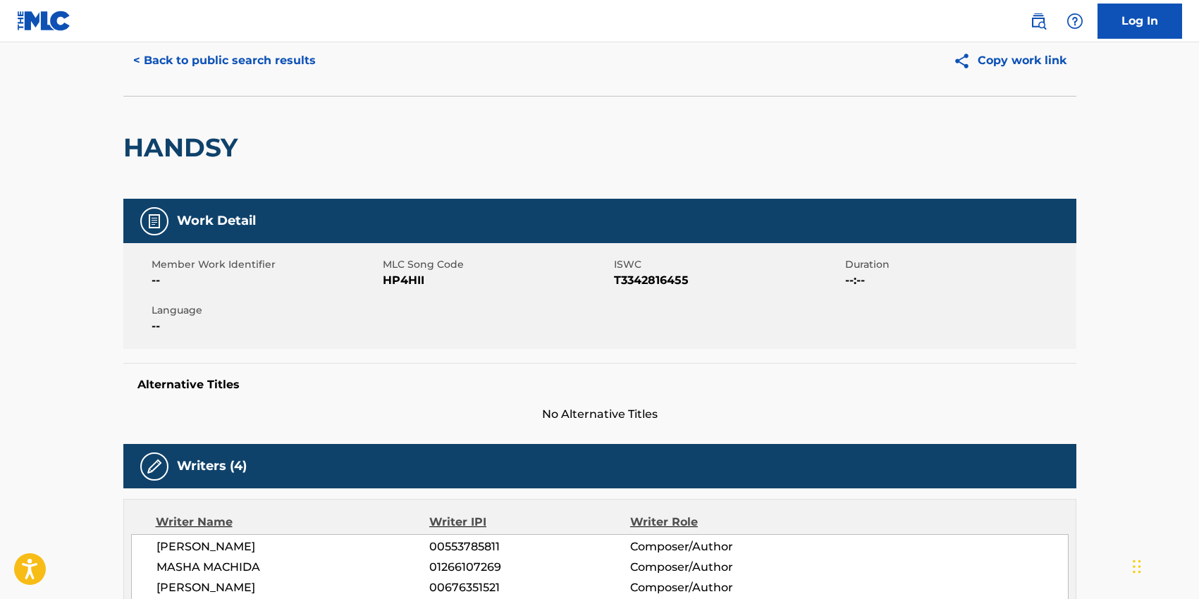
scroll to position [0, 0]
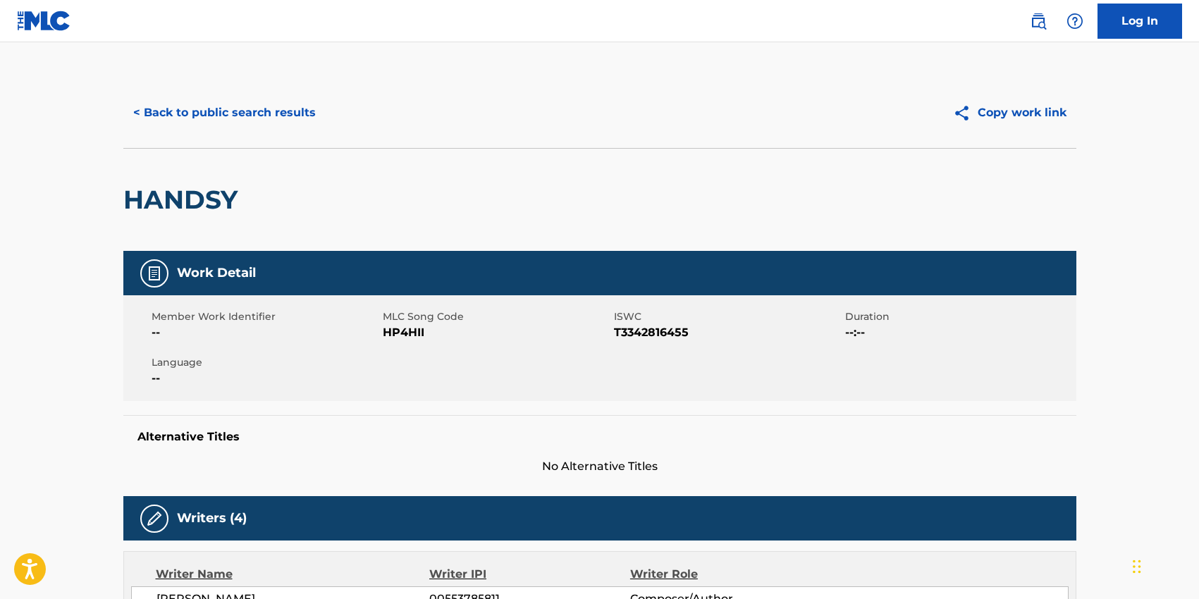
click at [218, 109] on button "< Back to public search results" at bounding box center [224, 112] width 202 height 35
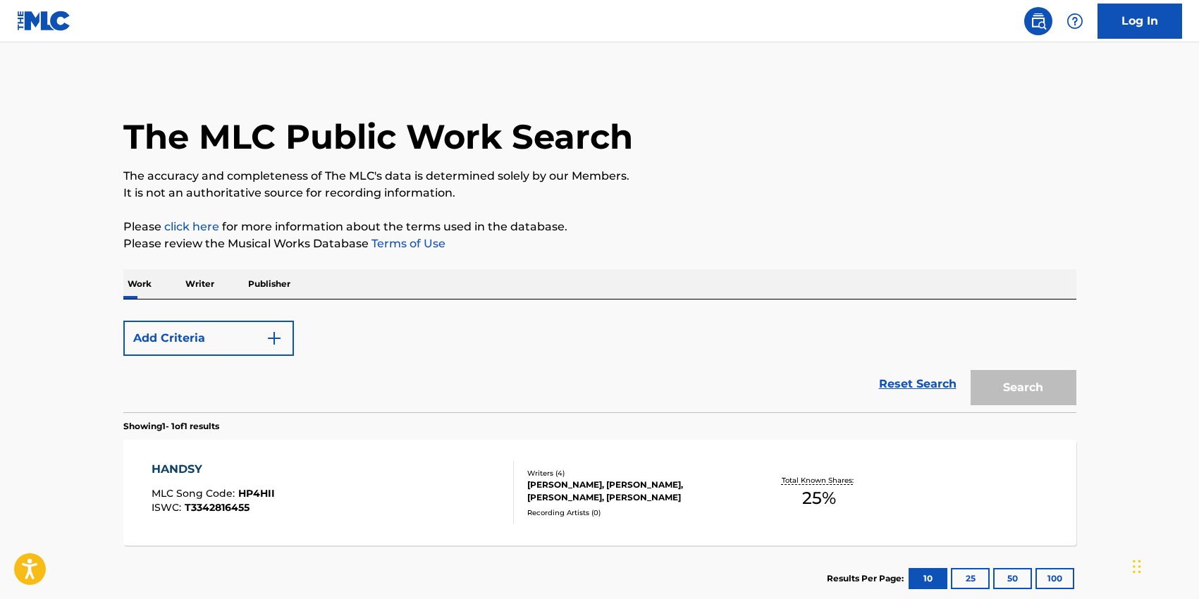
scroll to position [87, 0]
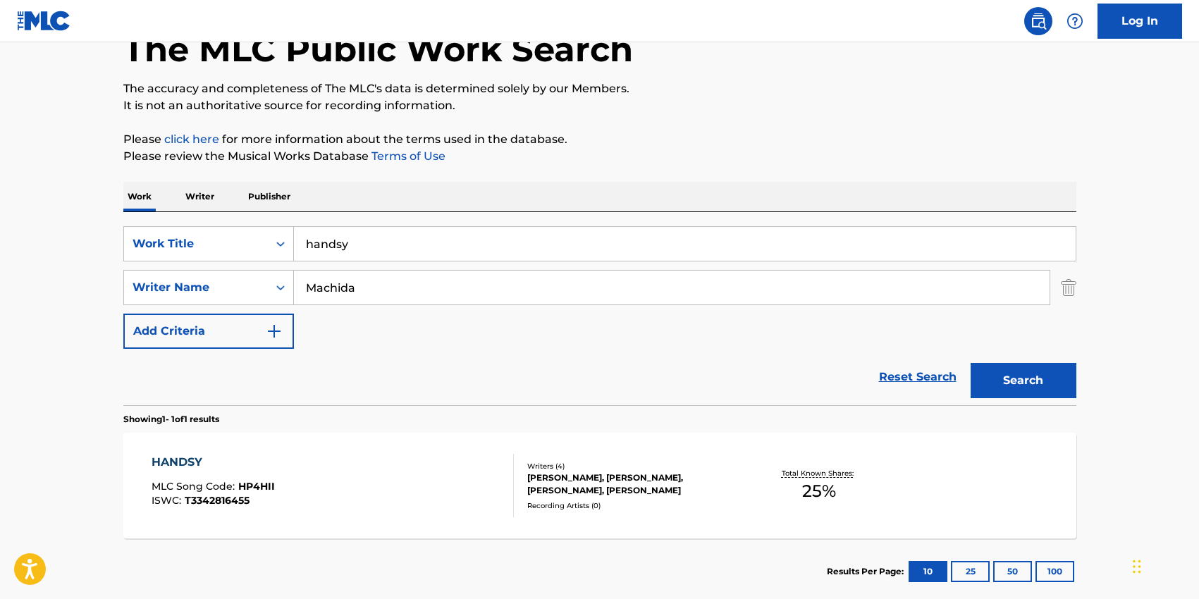
click at [350, 254] on input "handsy" at bounding box center [685, 244] width 782 height 34
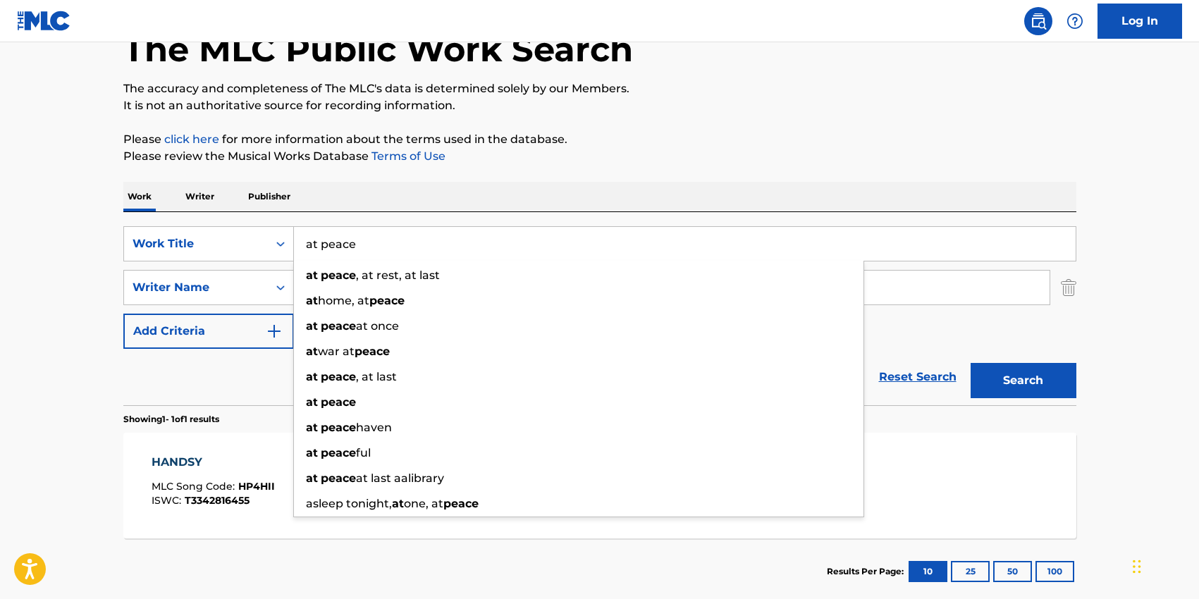
type input "at peace"
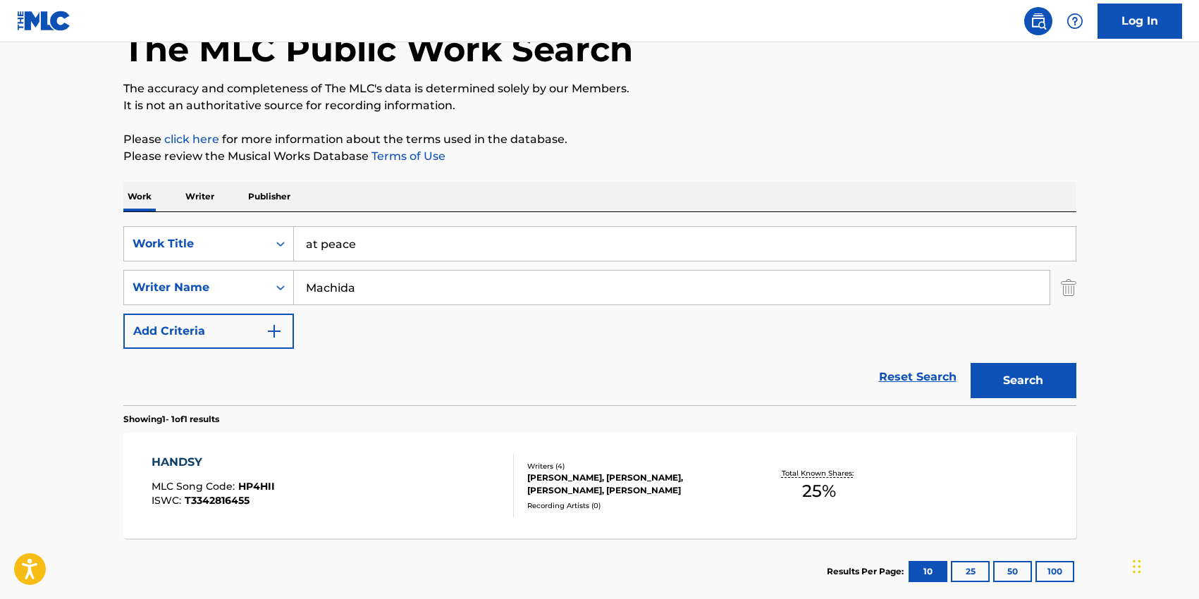
click at [372, 223] on div "SearchWithCriteria23d220be-a6e9-4af9-b957-edec2df26750 Work Title at peace Sear…" at bounding box center [599, 308] width 953 height 193
click at [364, 284] on input "Machida" at bounding box center [672, 288] width 756 height 34
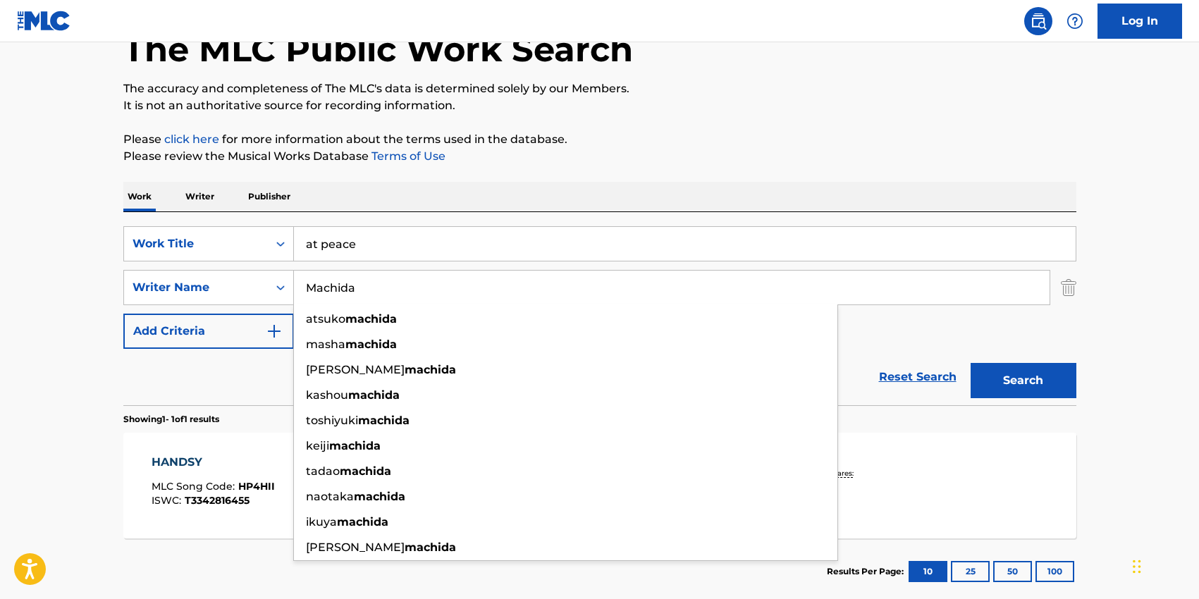
click at [364, 284] on input "Machida" at bounding box center [672, 288] width 756 height 34
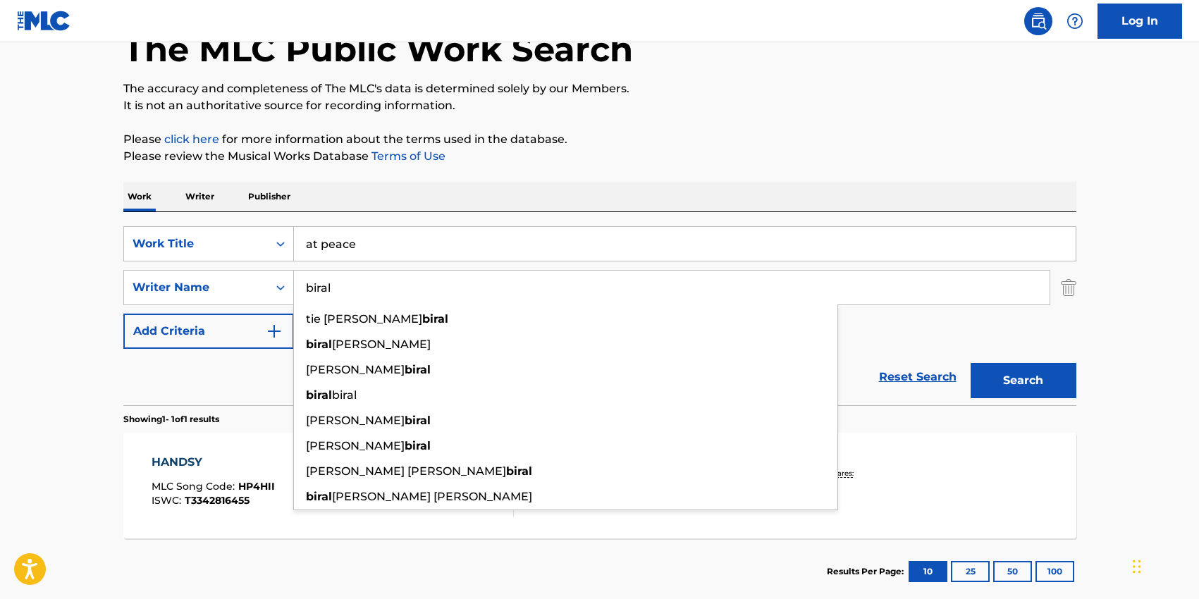
type input "biral"
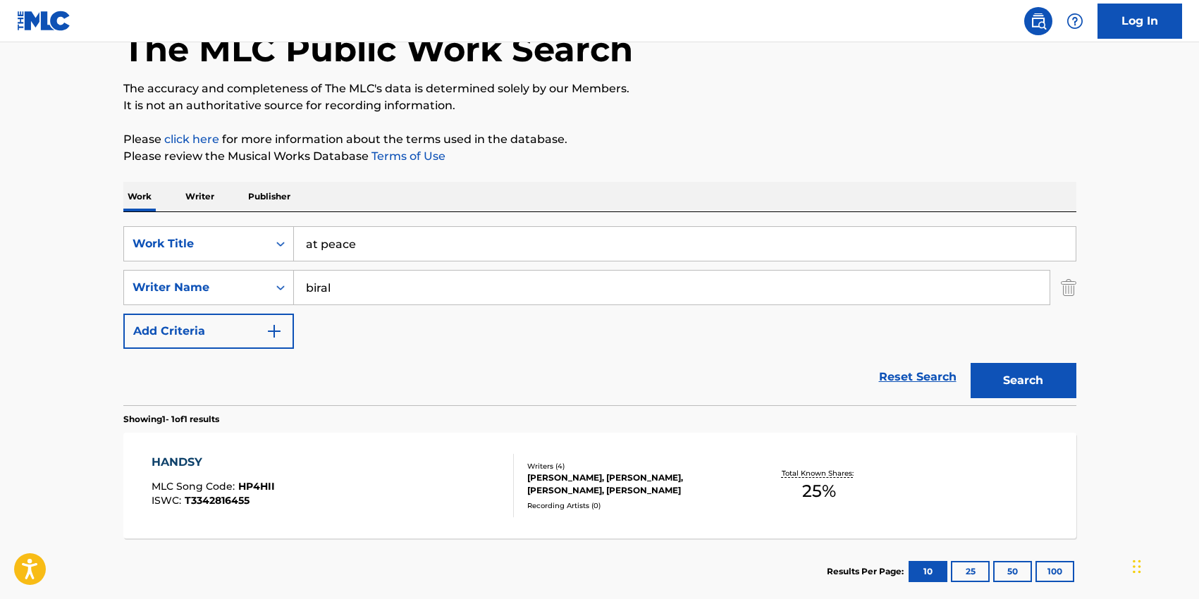
click at [234, 369] on div "Reset Search Search" at bounding box center [599, 377] width 953 height 56
click at [1036, 393] on button "Search" at bounding box center [1024, 380] width 106 height 35
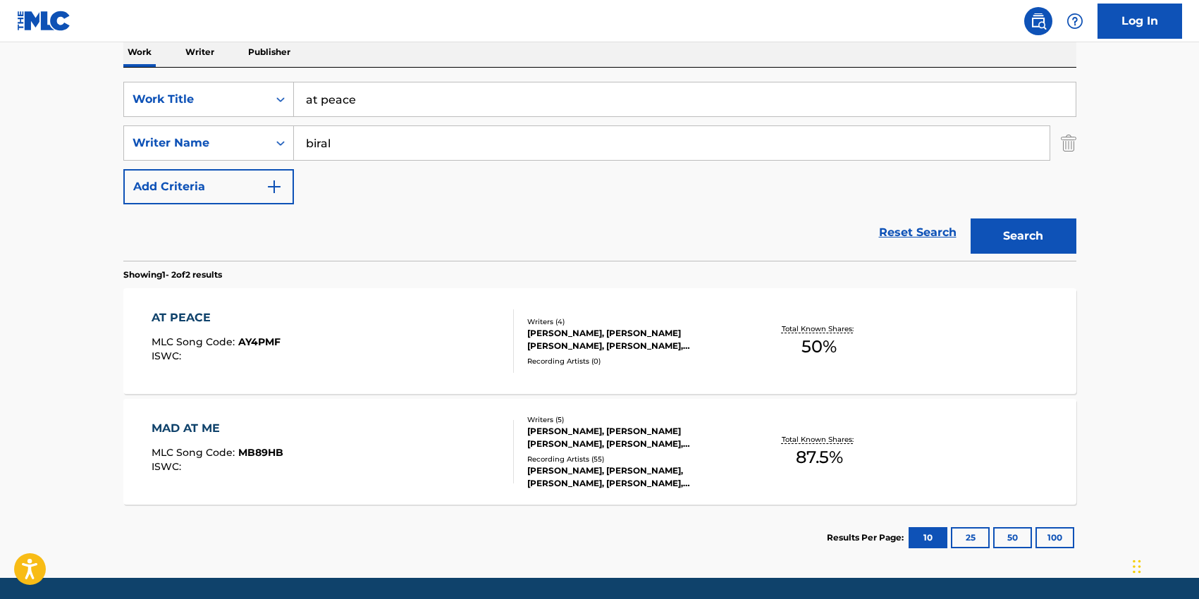
scroll to position [234, 0]
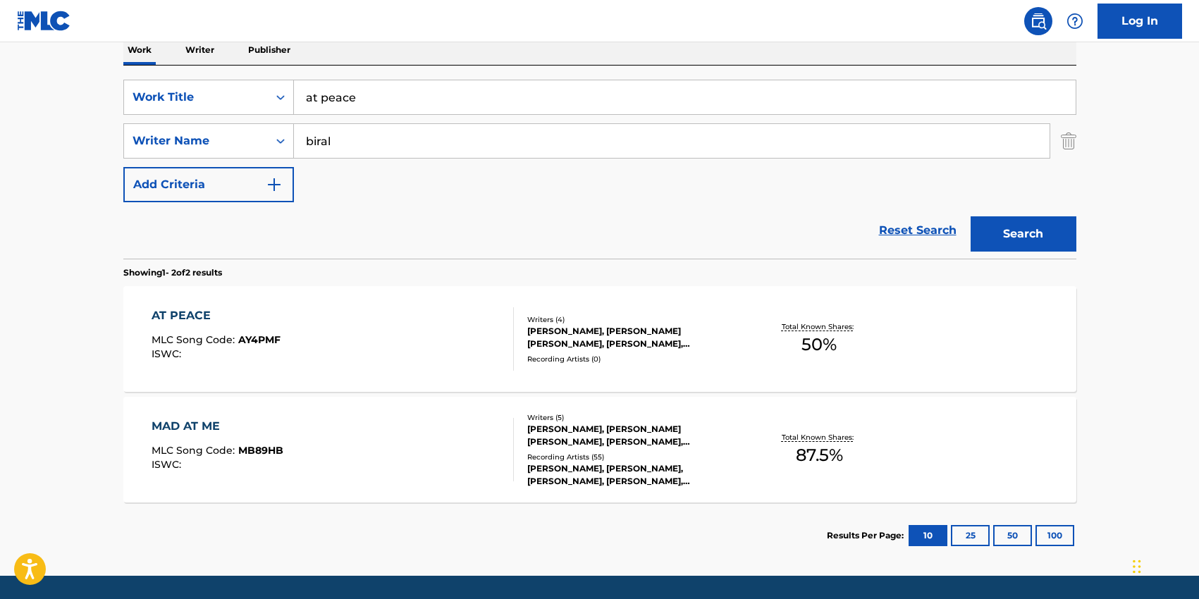
click at [394, 335] on div "AT PEACE MLC Song Code : AY4PMF ISWC :" at bounding box center [333, 338] width 362 height 63
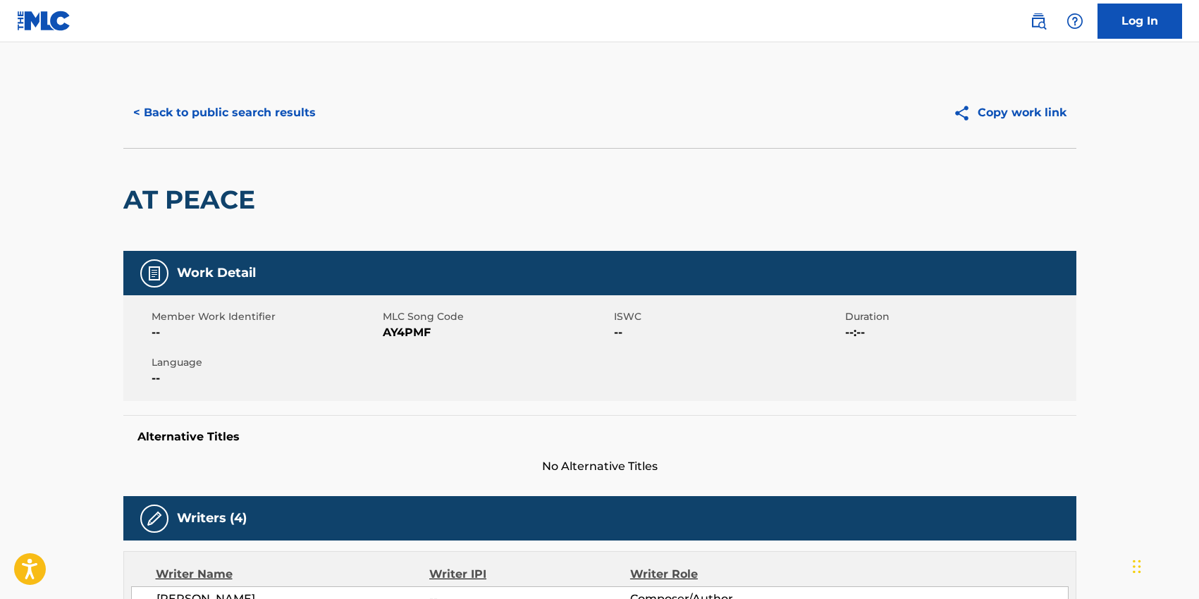
click at [397, 336] on span "AY4PMF" at bounding box center [497, 332] width 228 height 17
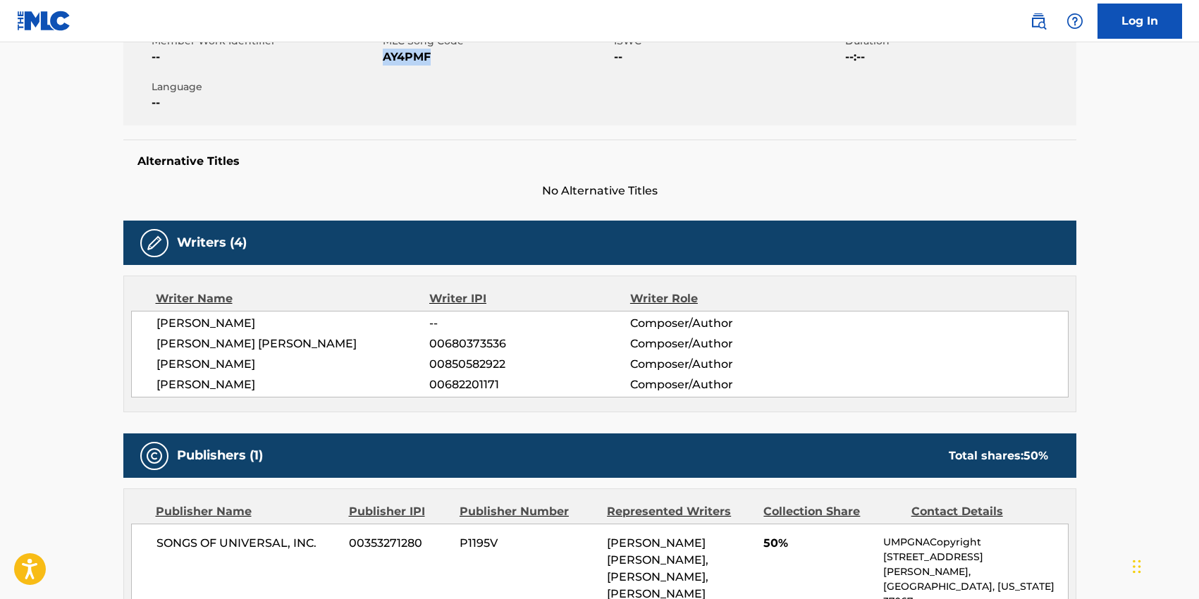
scroll to position [301, 0]
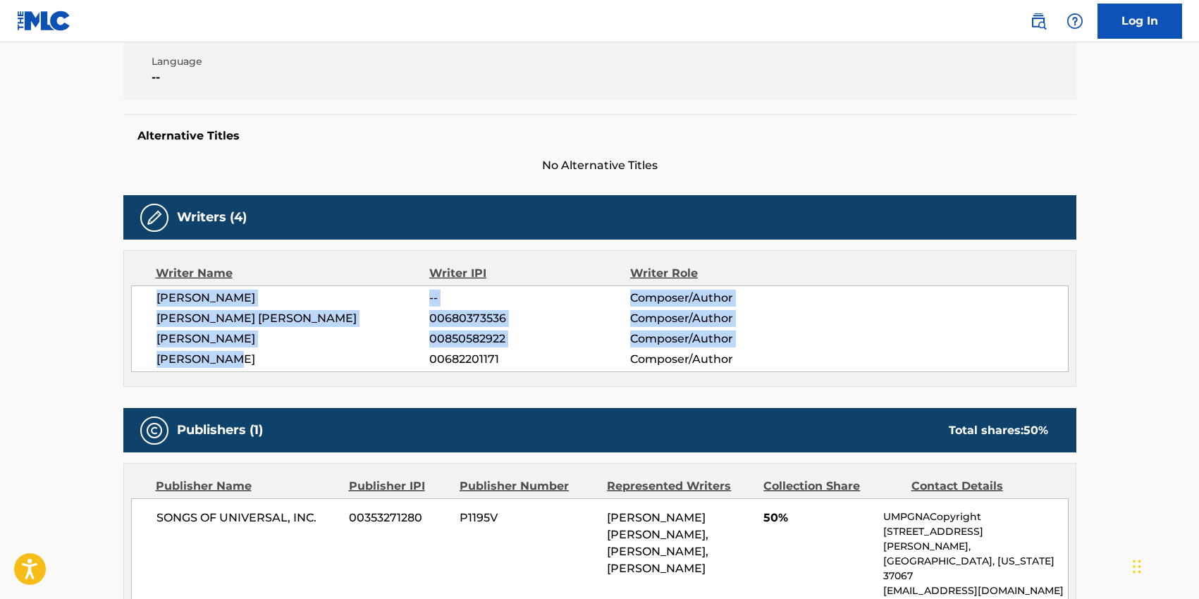
drag, startPoint x: 233, startPoint y: 361, endPoint x: 157, endPoint y: 295, distance: 100.5
click at [157, 295] on div "[PERSON_NAME] -- Composer/Author [PERSON_NAME] [PERSON_NAME] 00680373536 Compos…" at bounding box center [600, 328] width 938 height 87
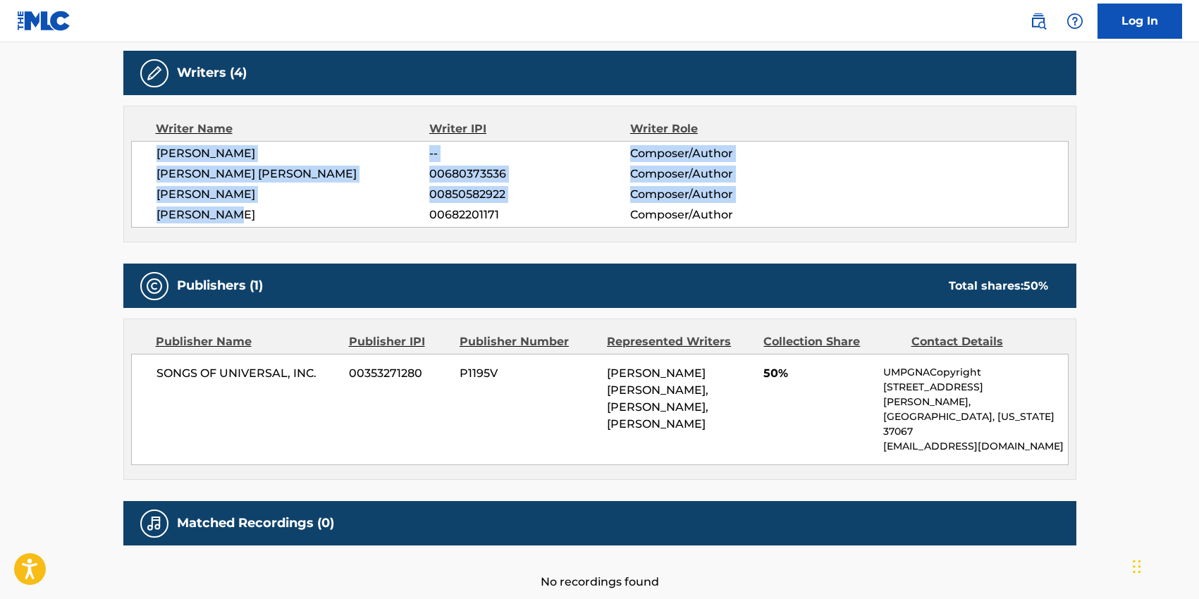
scroll to position [456, 0]
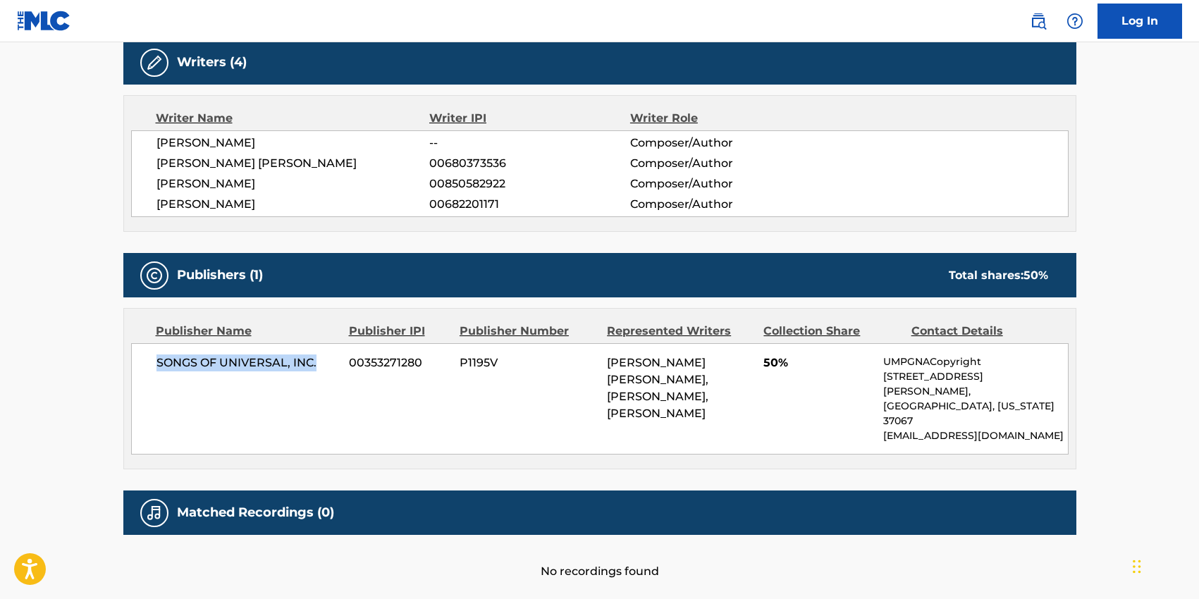
drag, startPoint x: 156, startPoint y: 361, endPoint x: 317, endPoint y: 362, distance: 160.7
click at [319, 362] on span "SONGS OF UNIVERSAL, INC." at bounding box center [247, 363] width 183 height 17
